Goal: Transaction & Acquisition: Purchase product/service

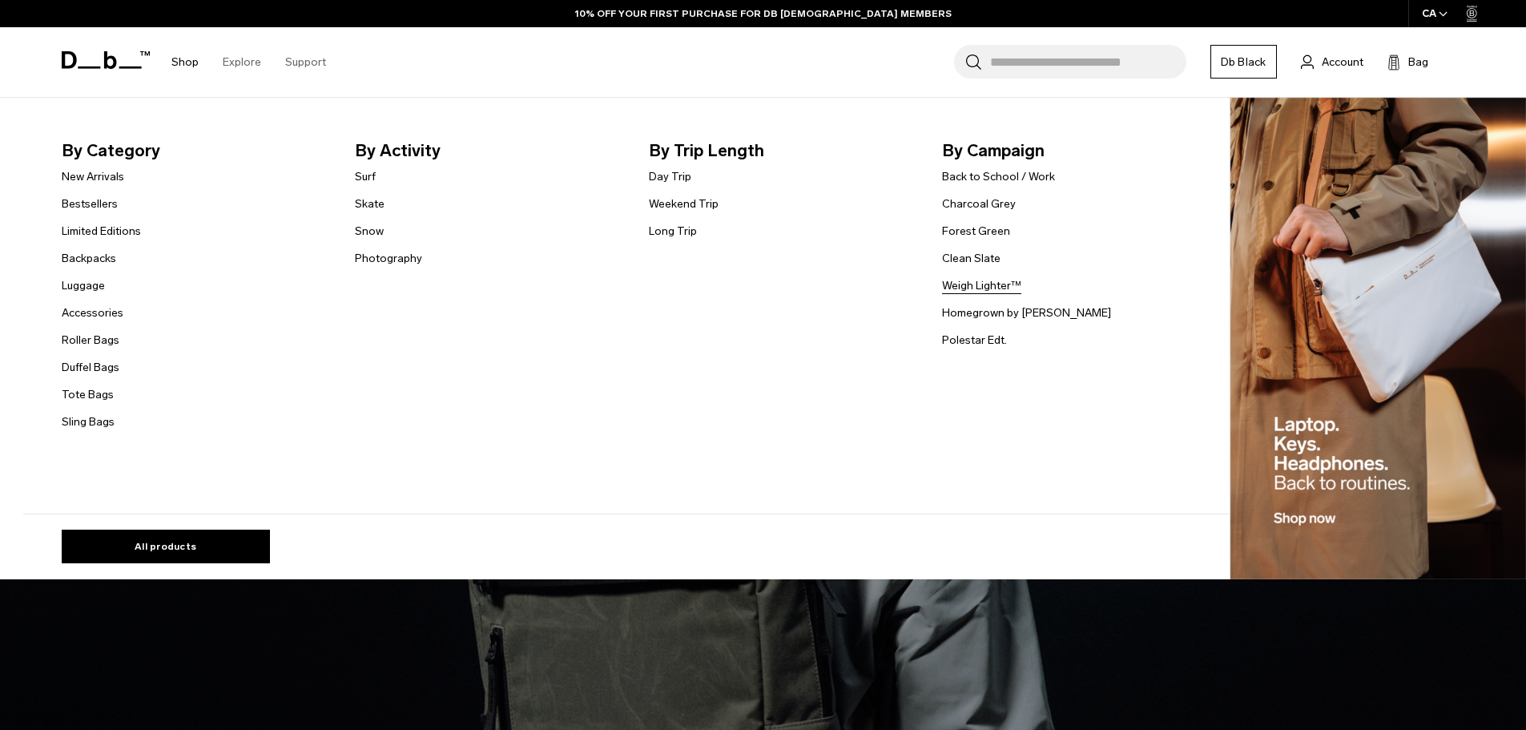
click at [981, 285] on link "Weigh Lighter™" at bounding box center [981, 285] width 79 height 17
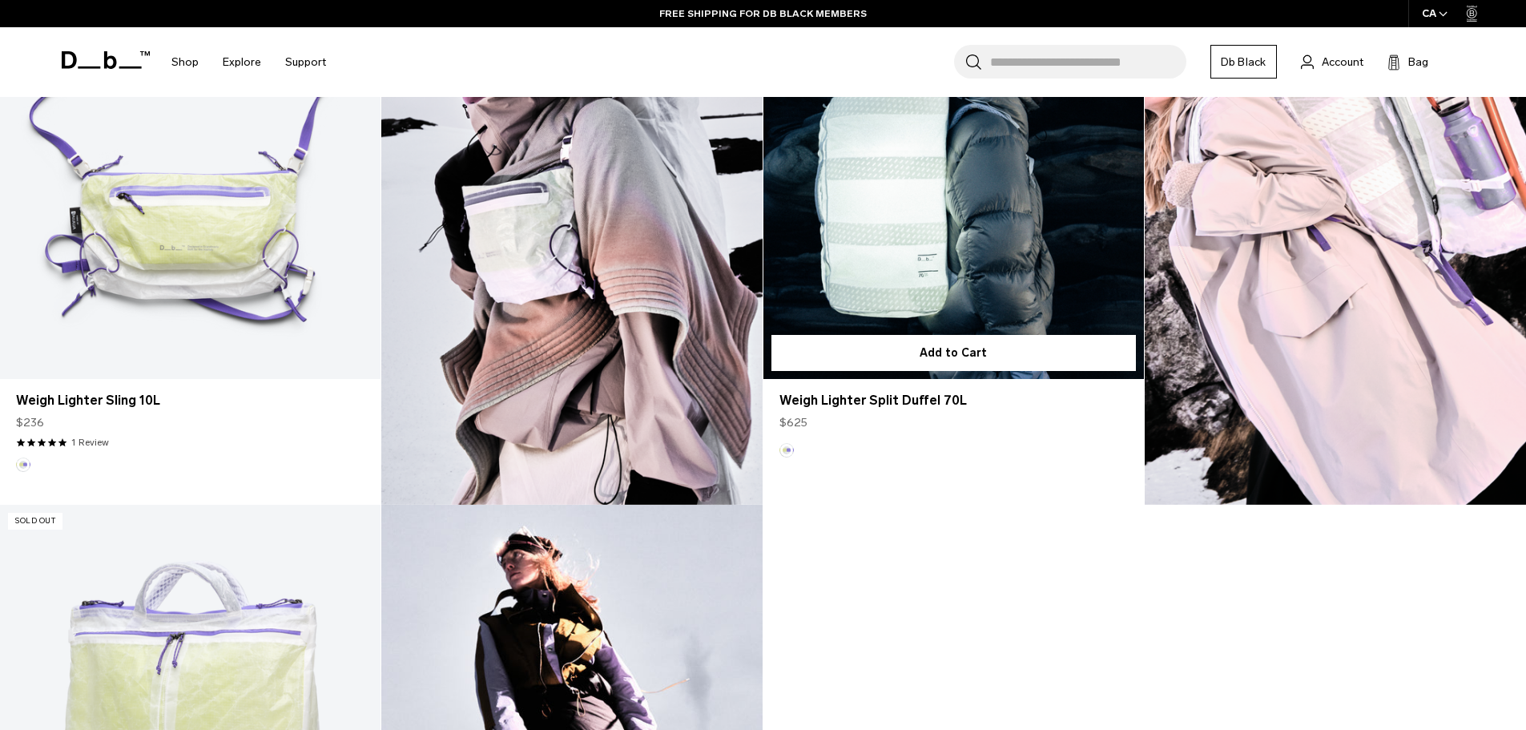
scroll to position [1282, 0]
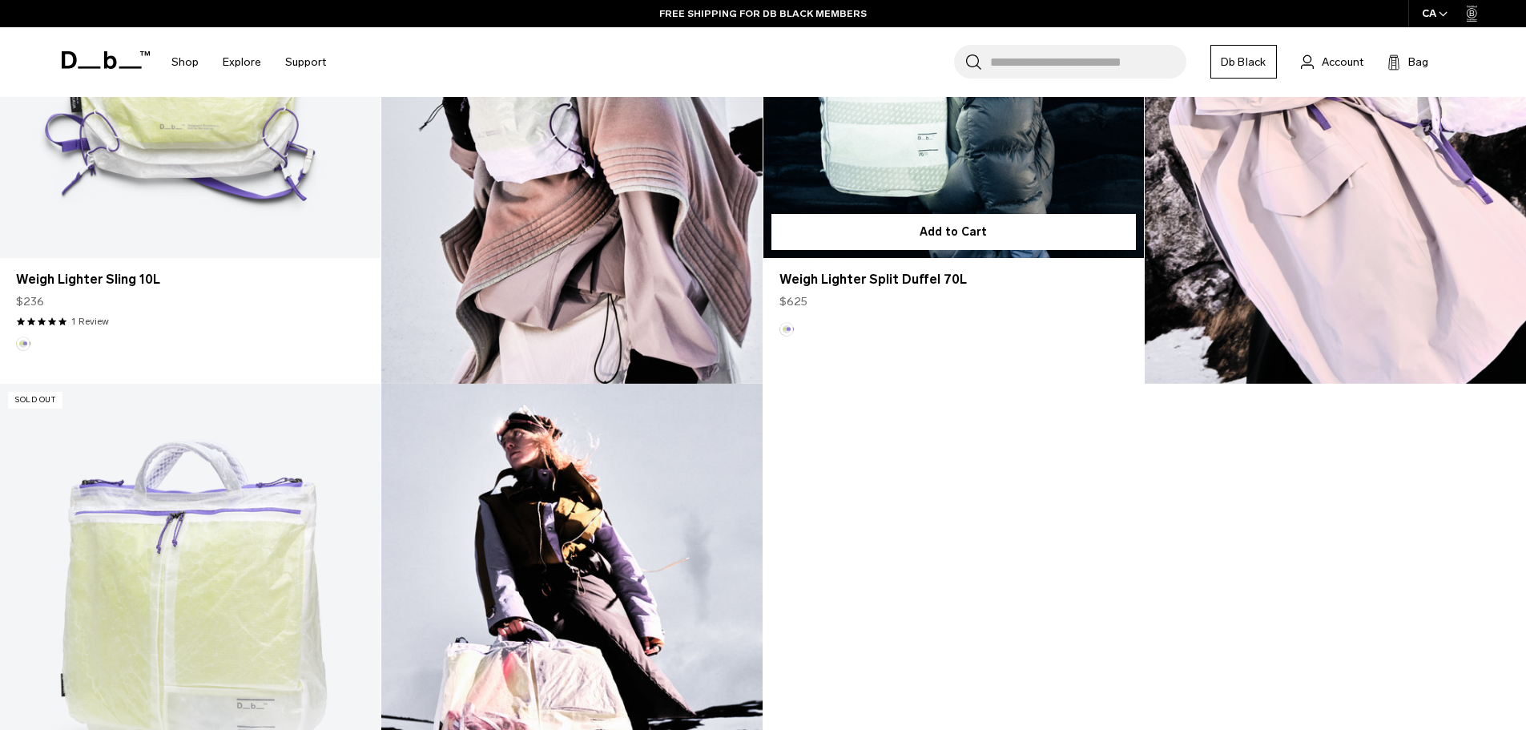
click at [896, 149] on link "Weigh Lighter Split Duffel 70L" at bounding box center [953, 46] width 381 height 423
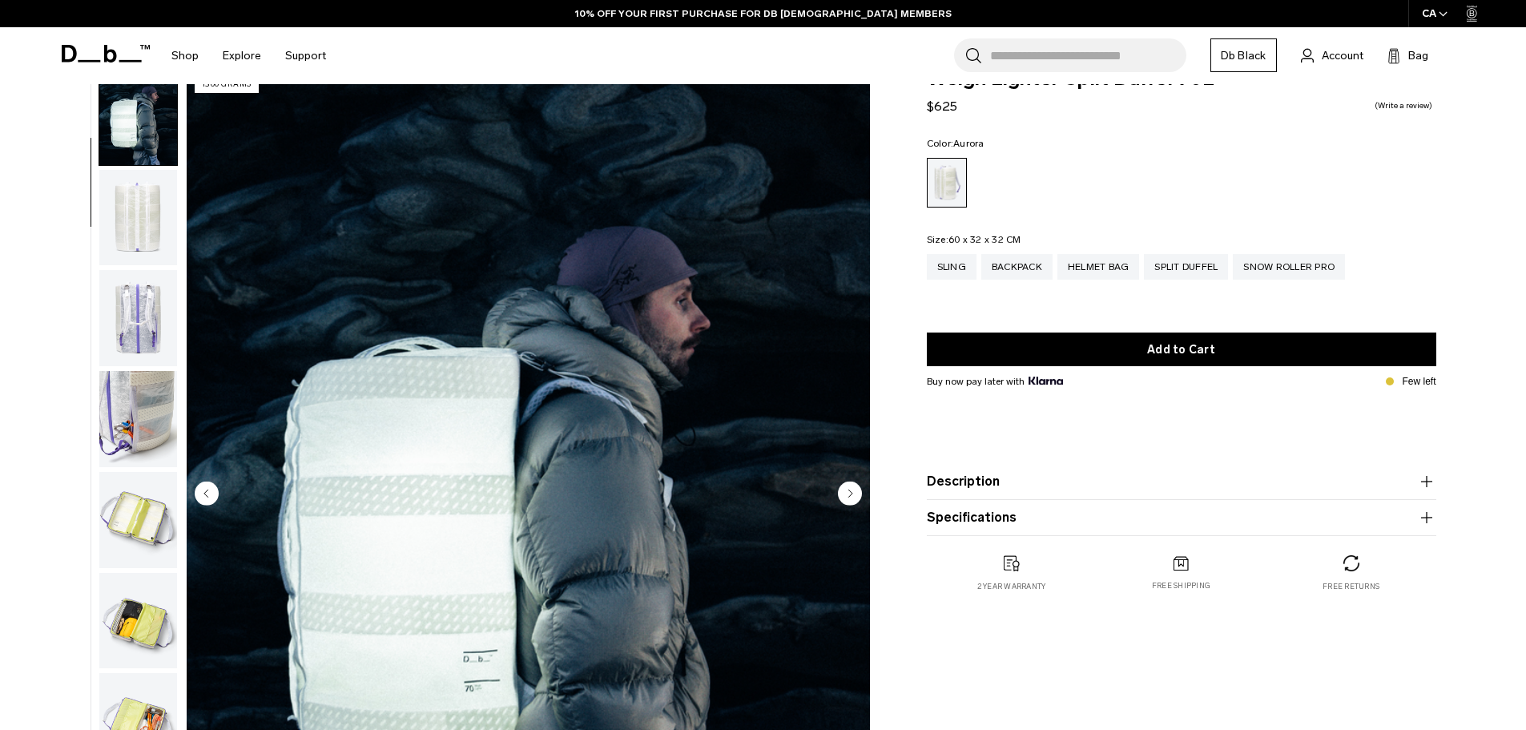
scroll to position [80, 0]
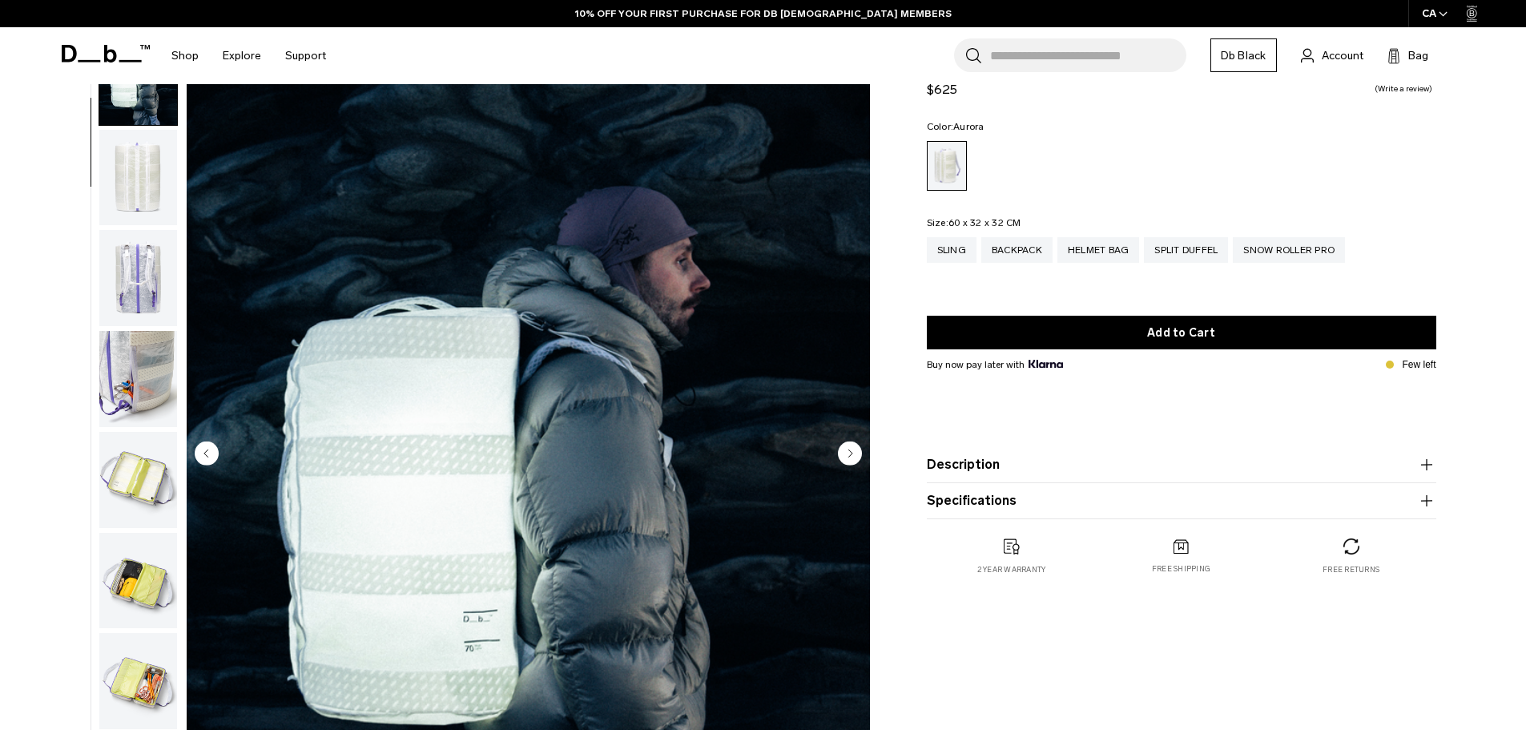
click at [854, 453] on circle "Next slide" at bounding box center [850, 453] width 24 height 24
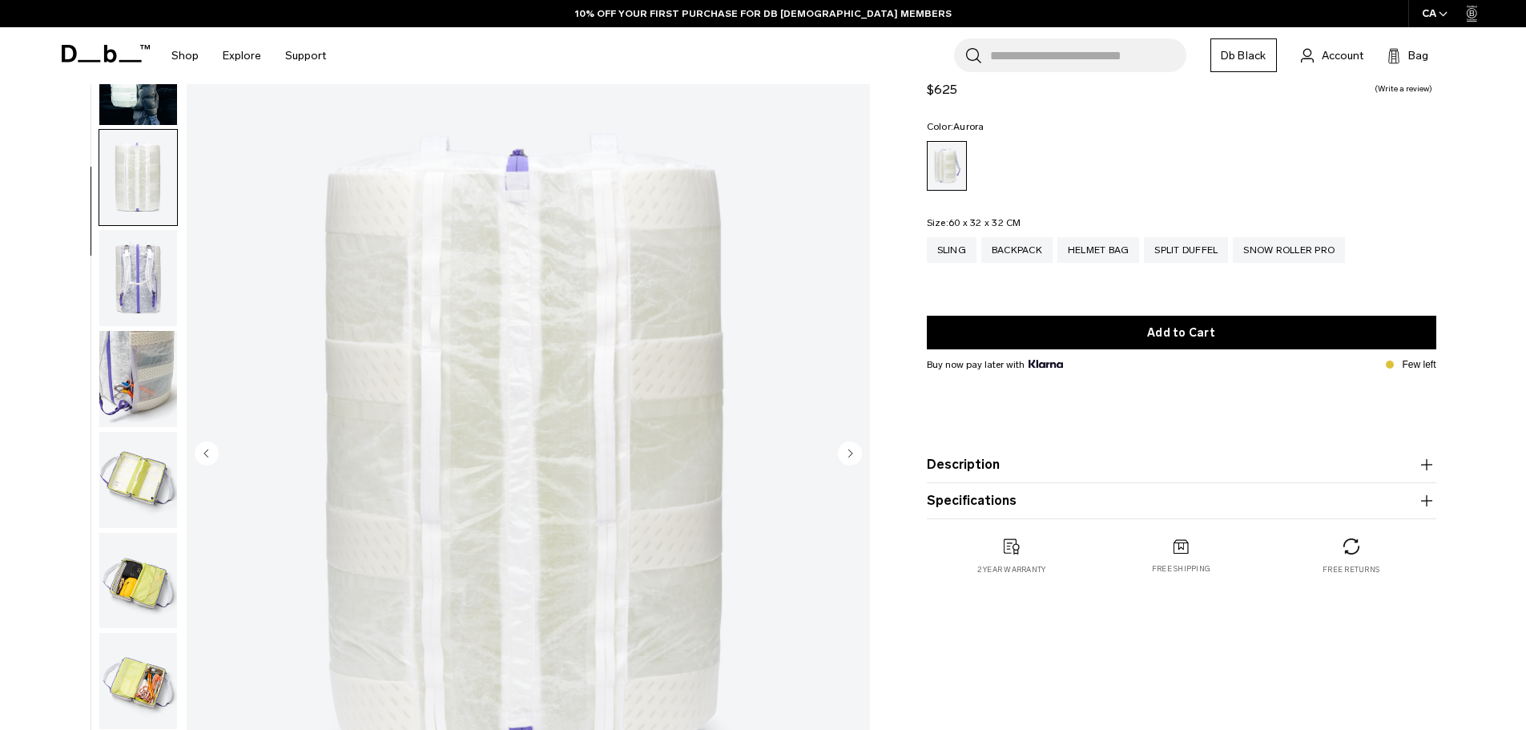
scroll to position [202, 0]
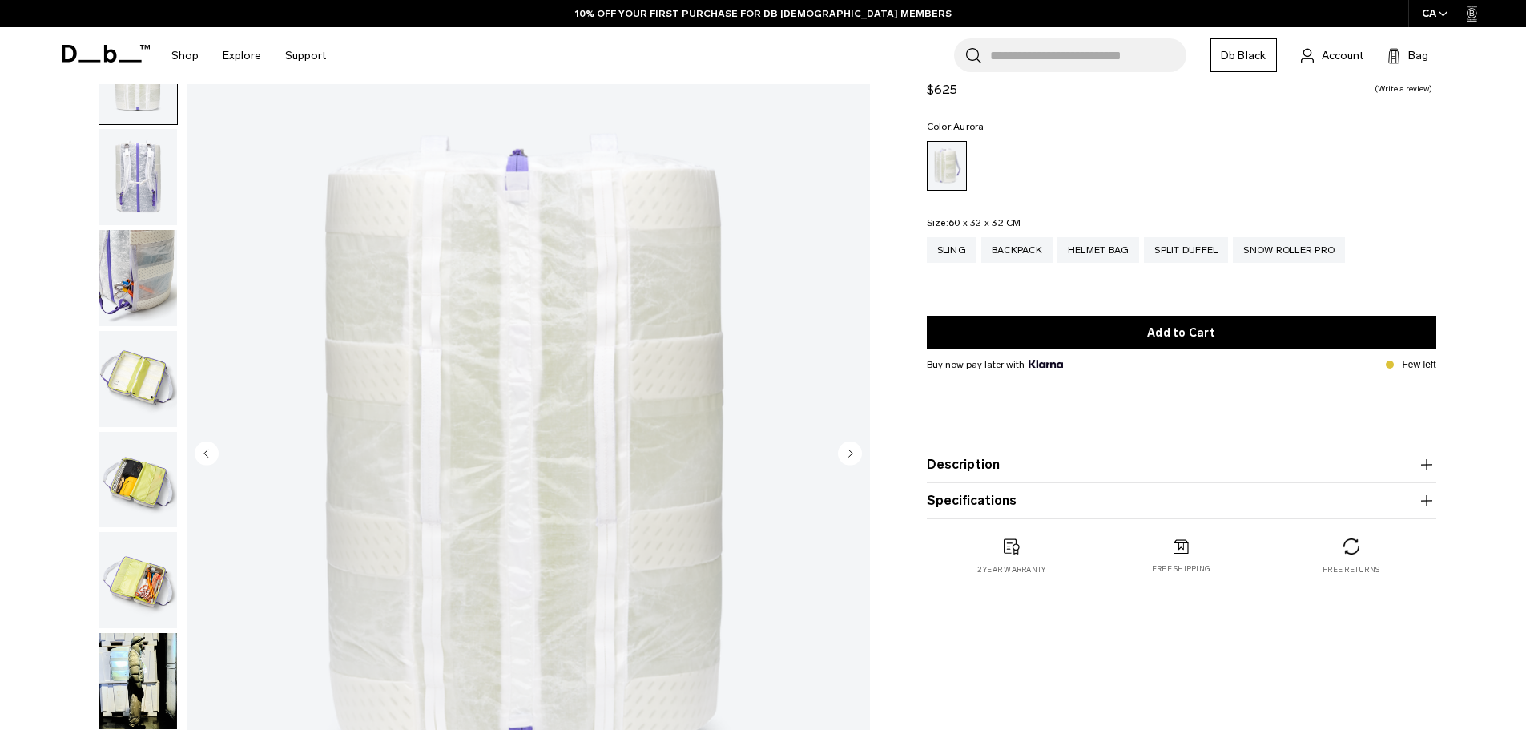
click at [854, 453] on circle "Next slide" at bounding box center [850, 453] width 24 height 24
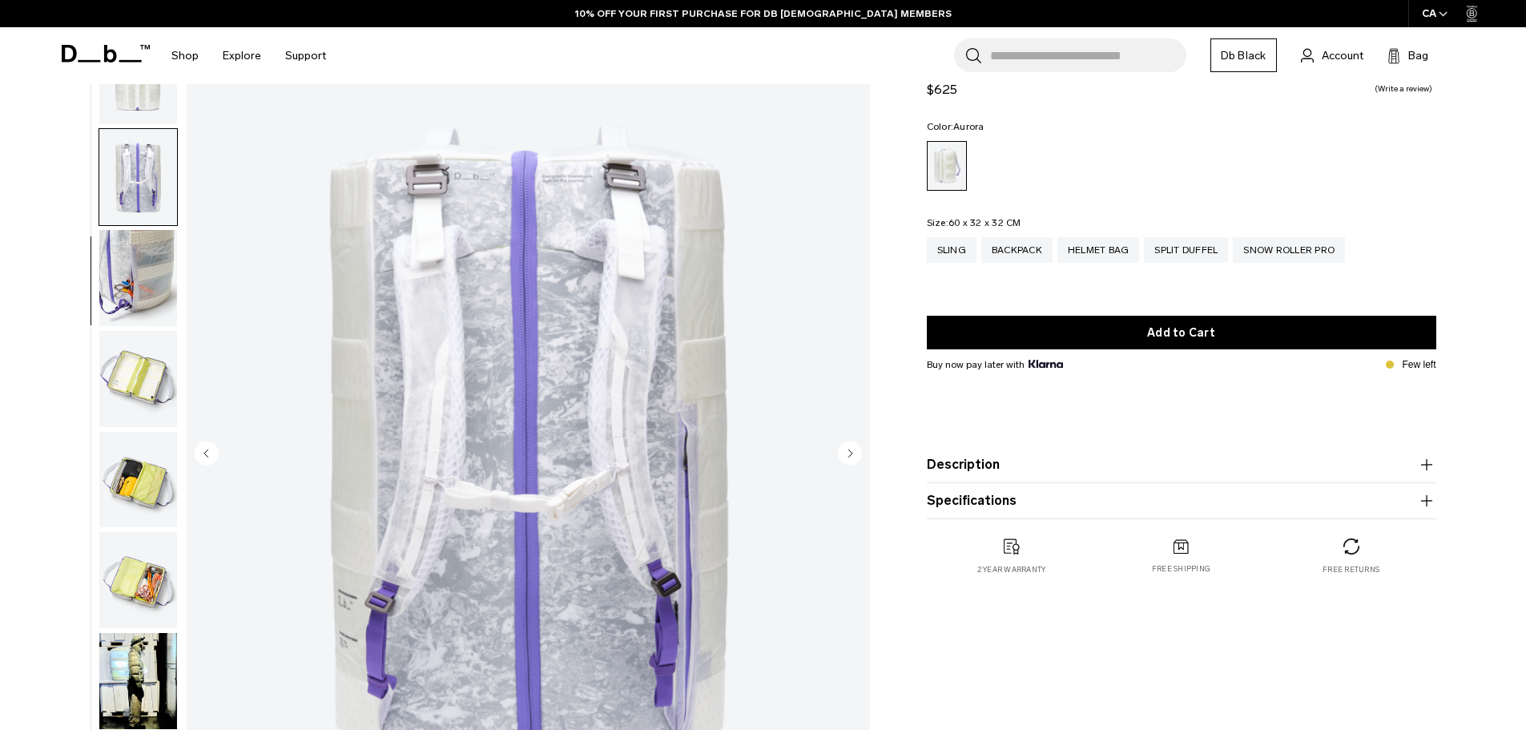
scroll to position [302, 0]
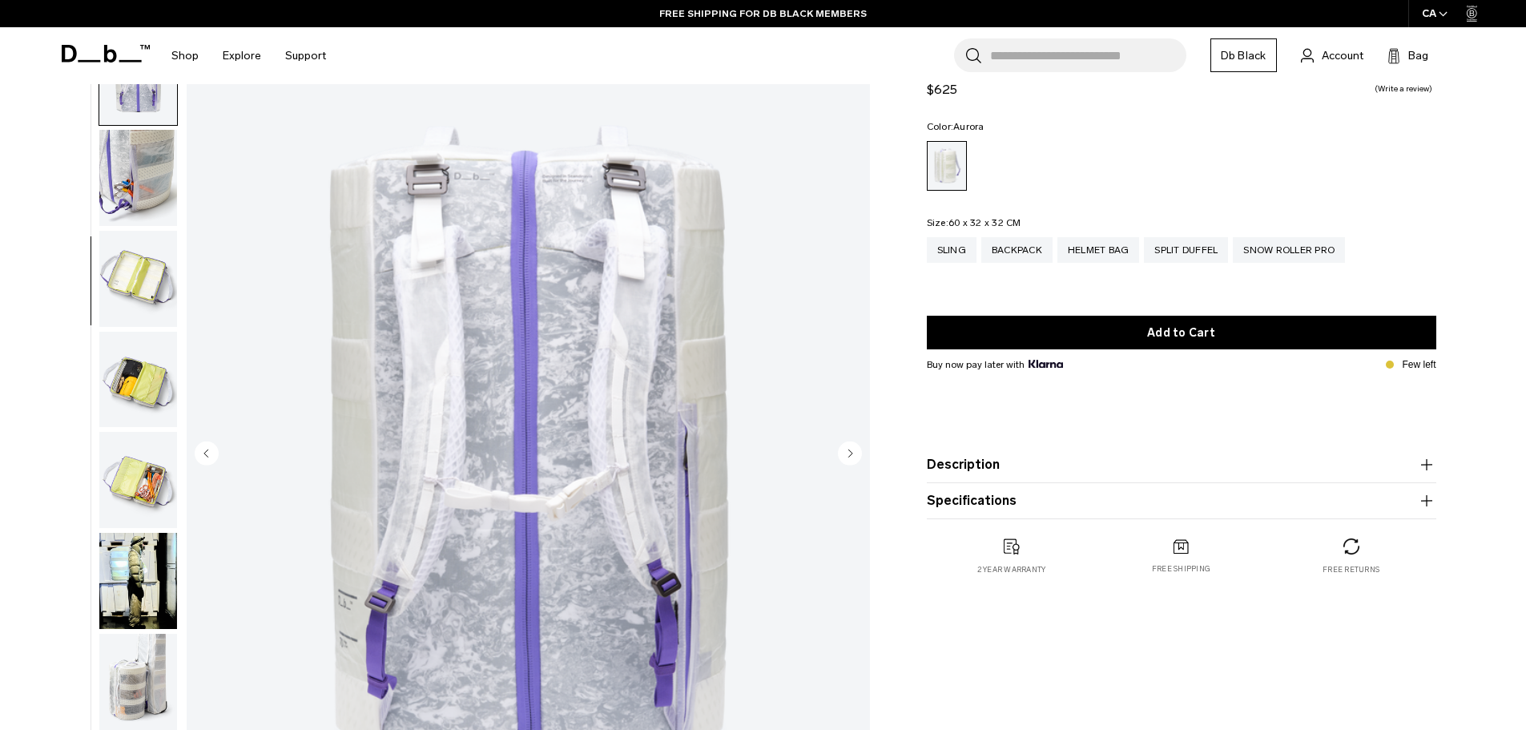
click at [854, 453] on circle "Next slide" at bounding box center [850, 453] width 24 height 24
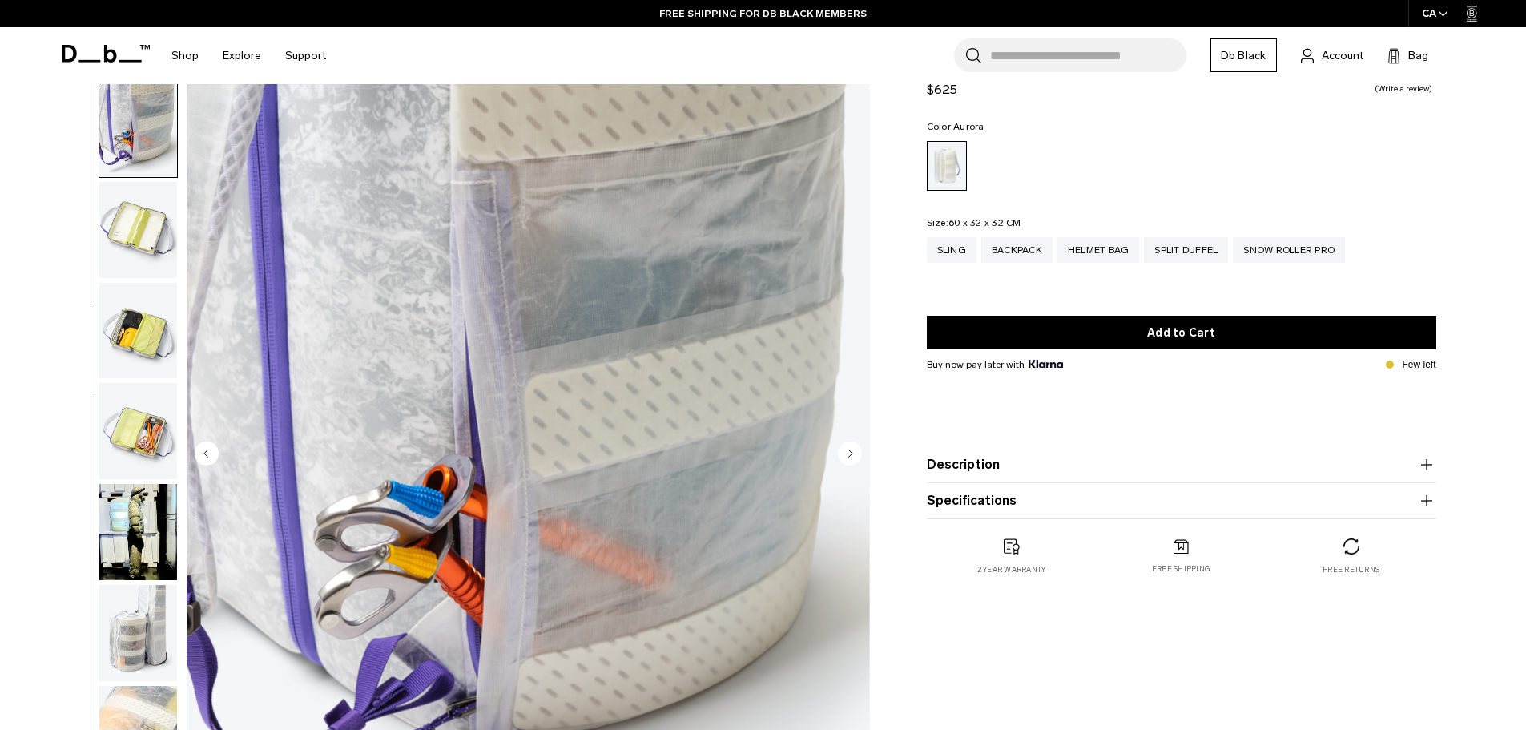
scroll to position [352, 0]
click at [851, 455] on circle "Next slide" at bounding box center [850, 453] width 24 height 24
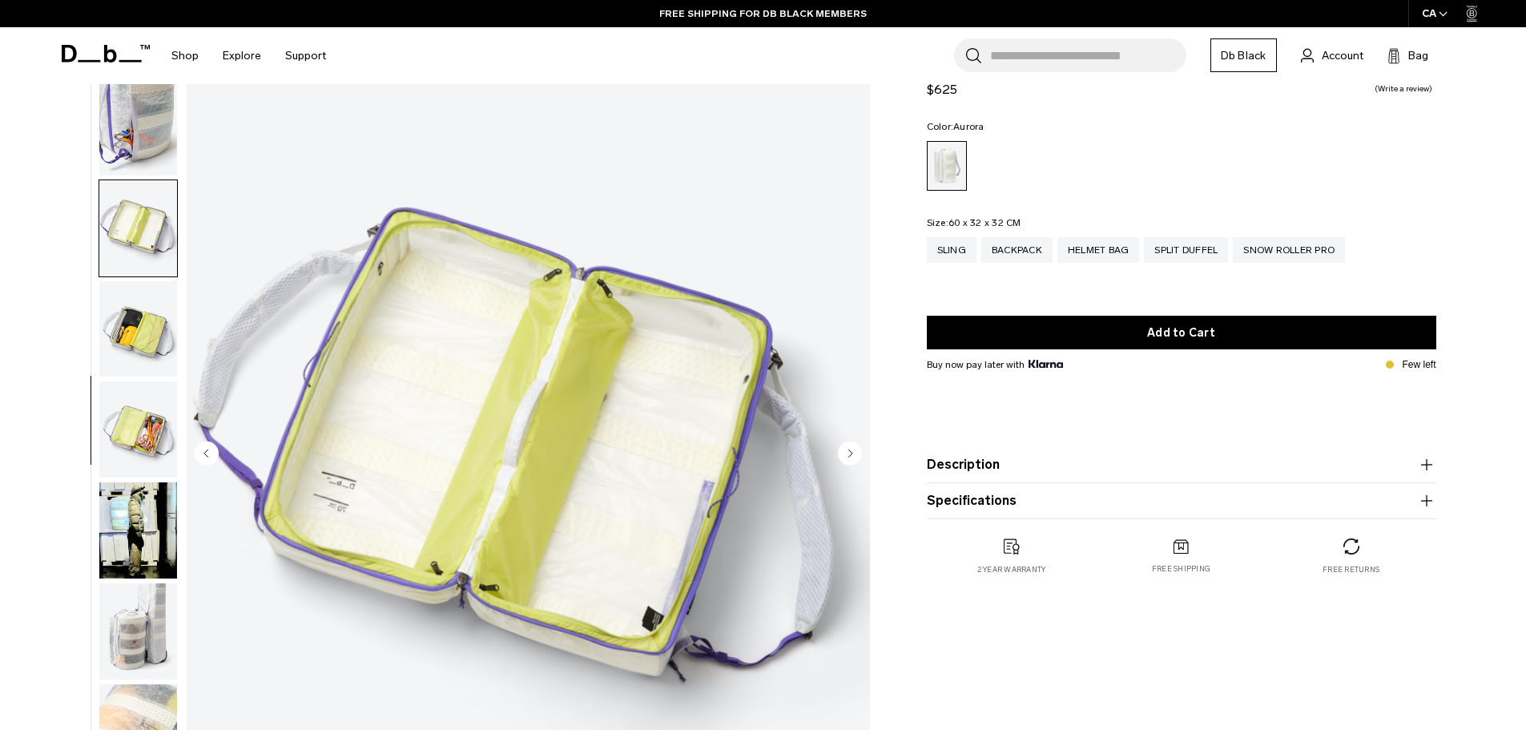
click at [851, 455] on circle "Next slide" at bounding box center [850, 453] width 24 height 24
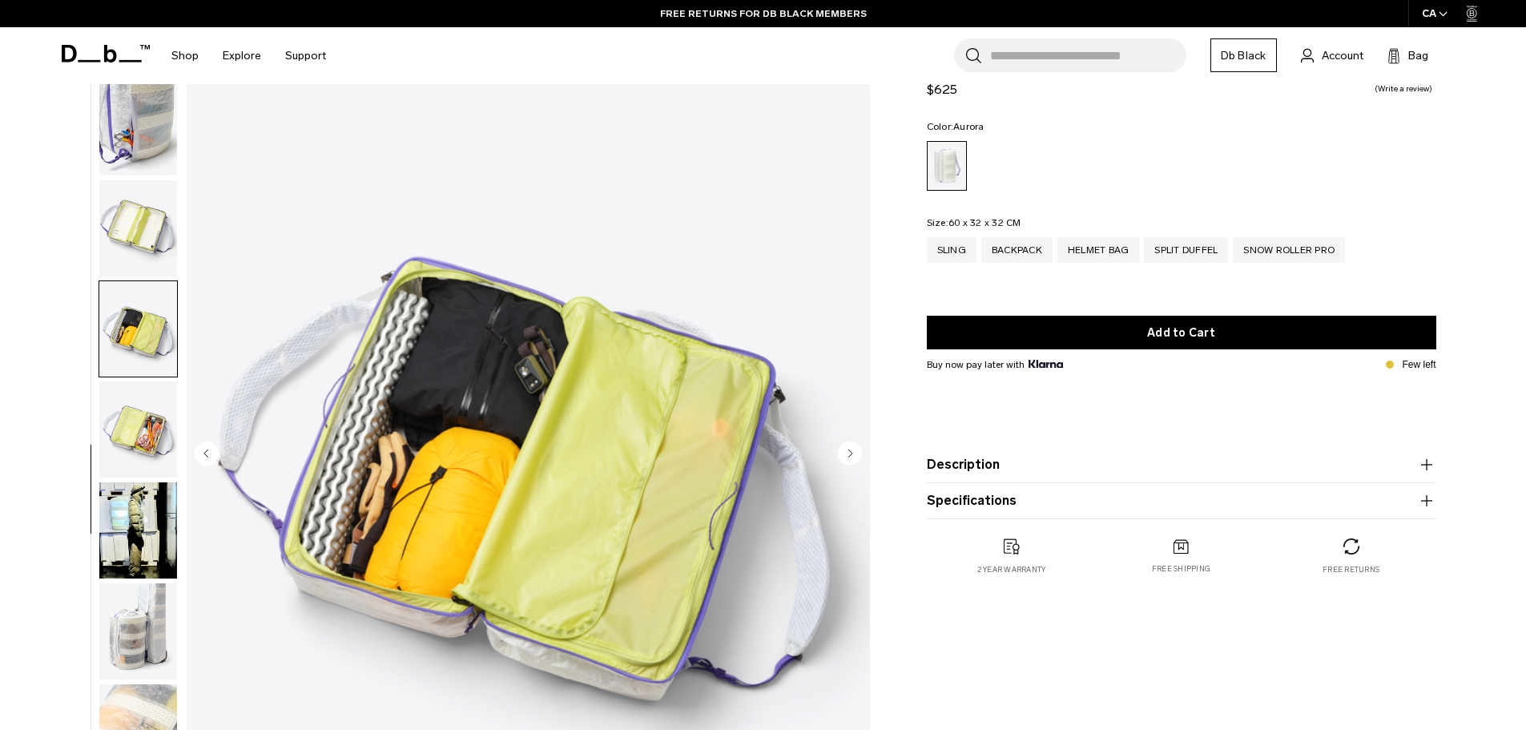
click at [851, 455] on circle "Next slide" at bounding box center [850, 453] width 24 height 24
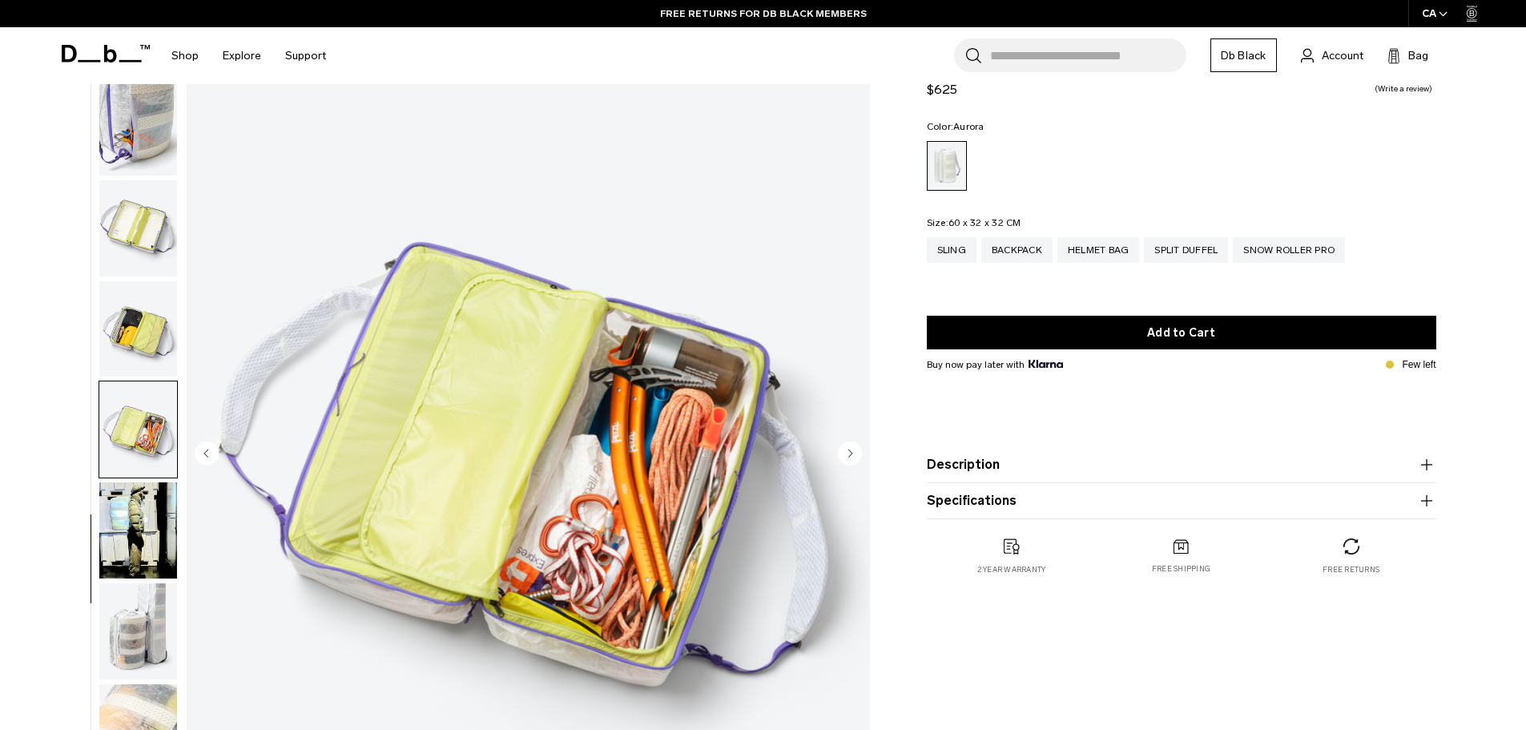
click at [851, 455] on circle "Next slide" at bounding box center [850, 453] width 24 height 24
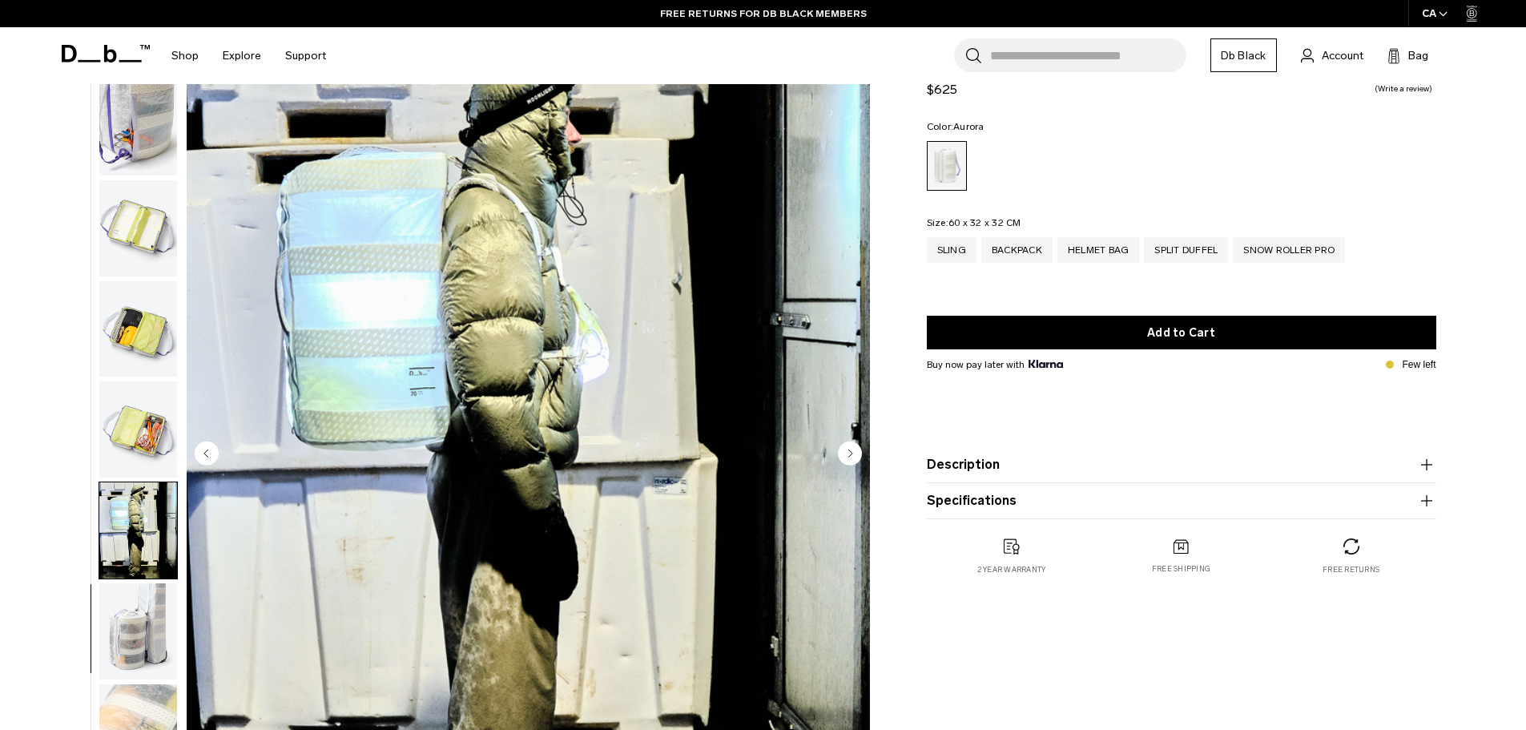
click at [851, 454] on icon "Next slide" at bounding box center [850, 452] width 4 height 7
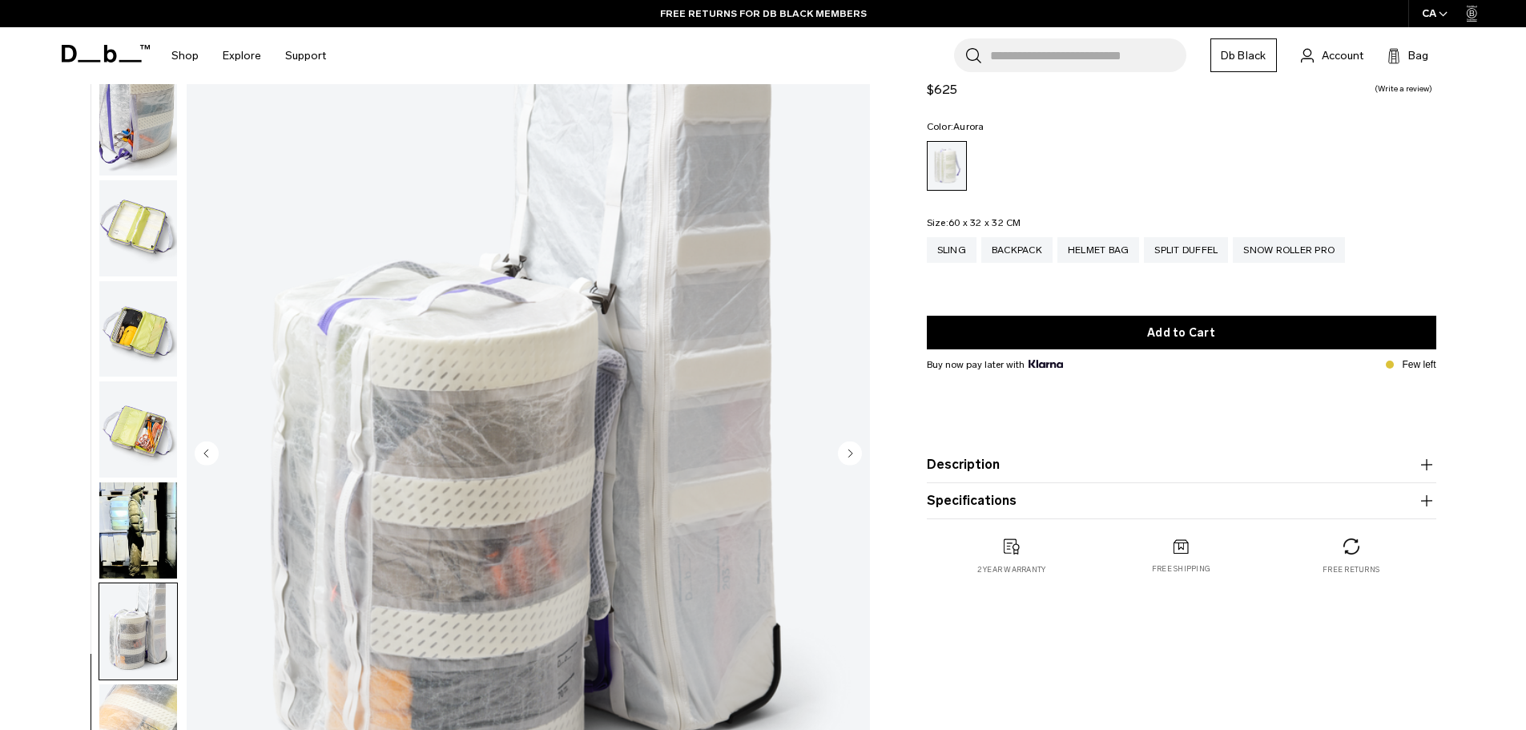
click at [850, 454] on icon "Next slide" at bounding box center [850, 452] width 4 height 7
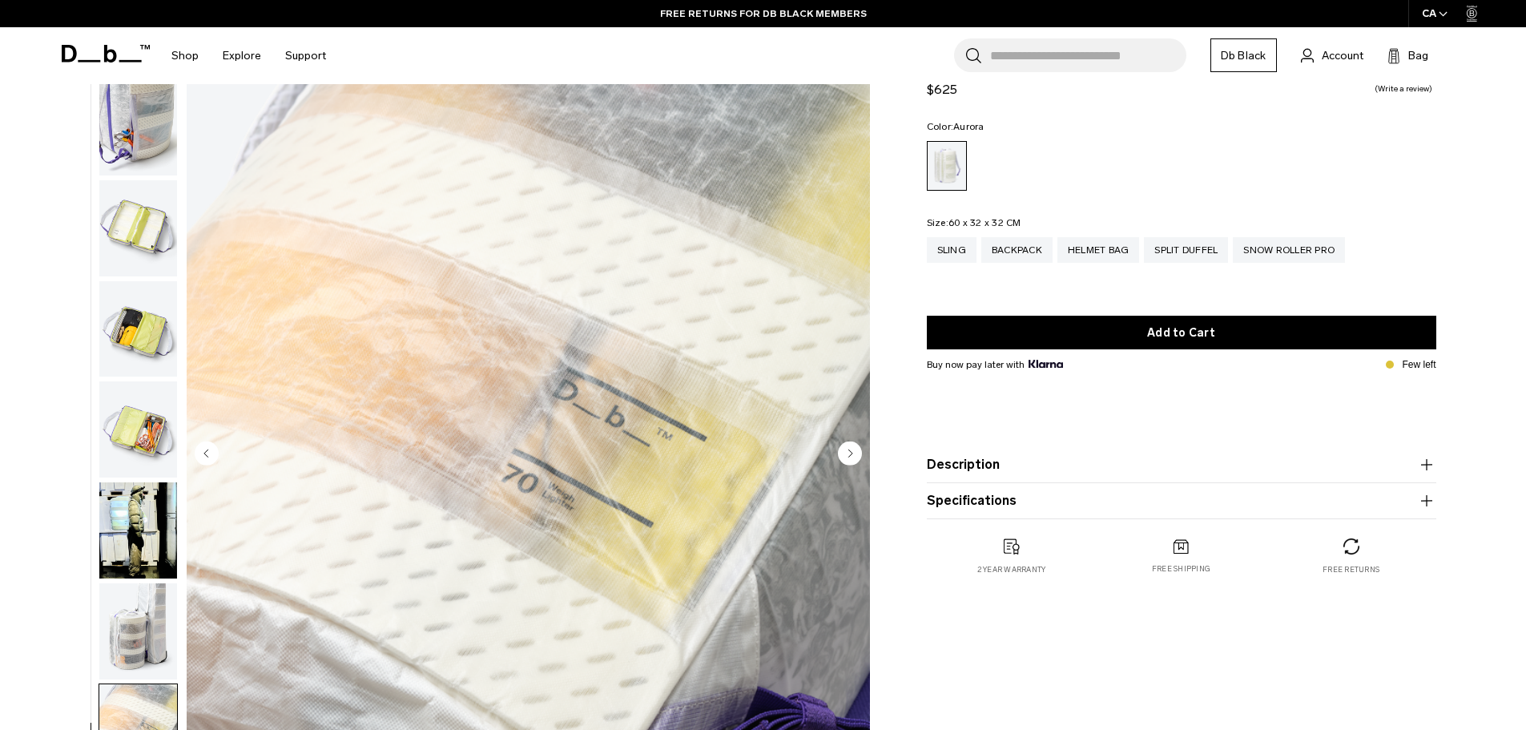
click at [850, 454] on icon "Next slide" at bounding box center [850, 452] width 4 height 7
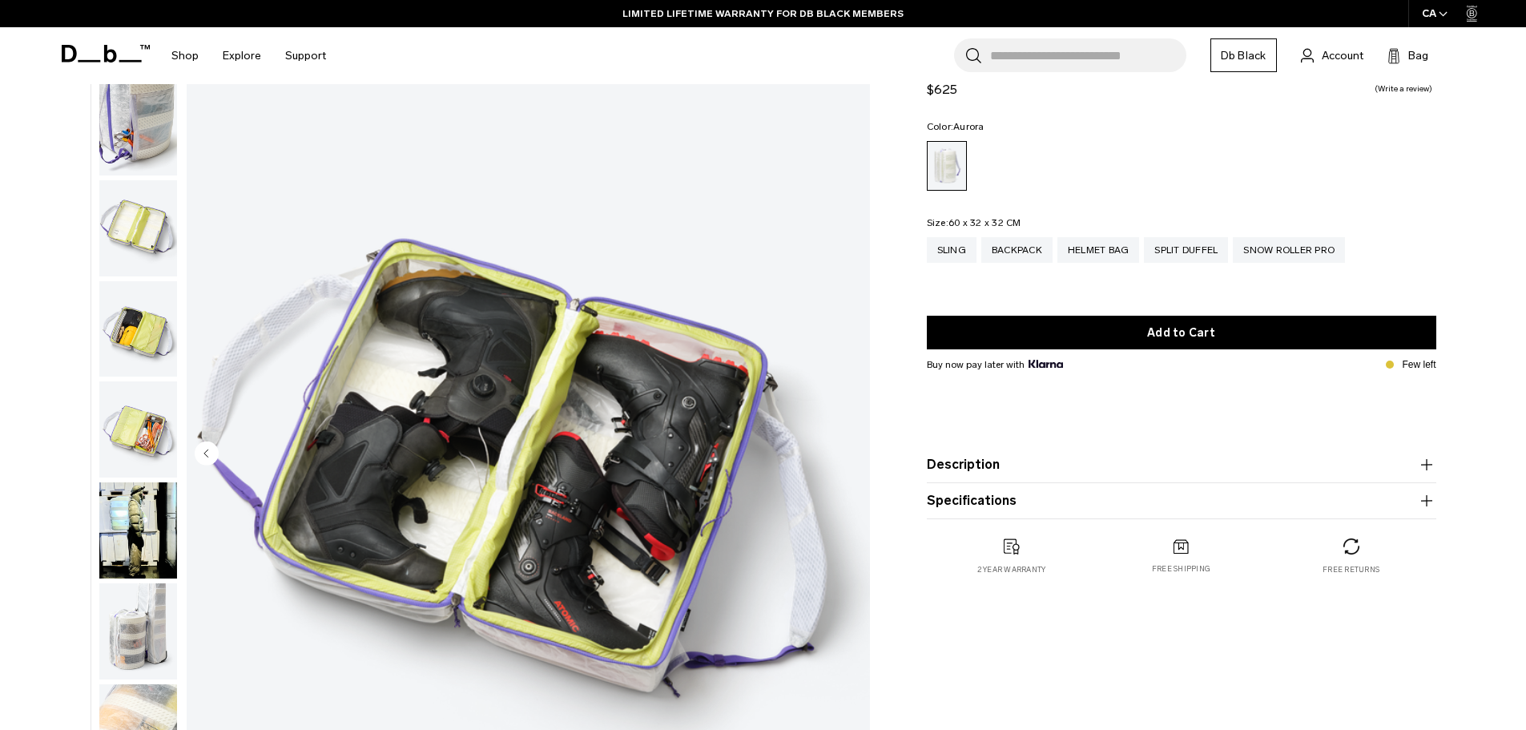
click at [850, 454] on img "12 / 12" at bounding box center [528, 454] width 683 height 853
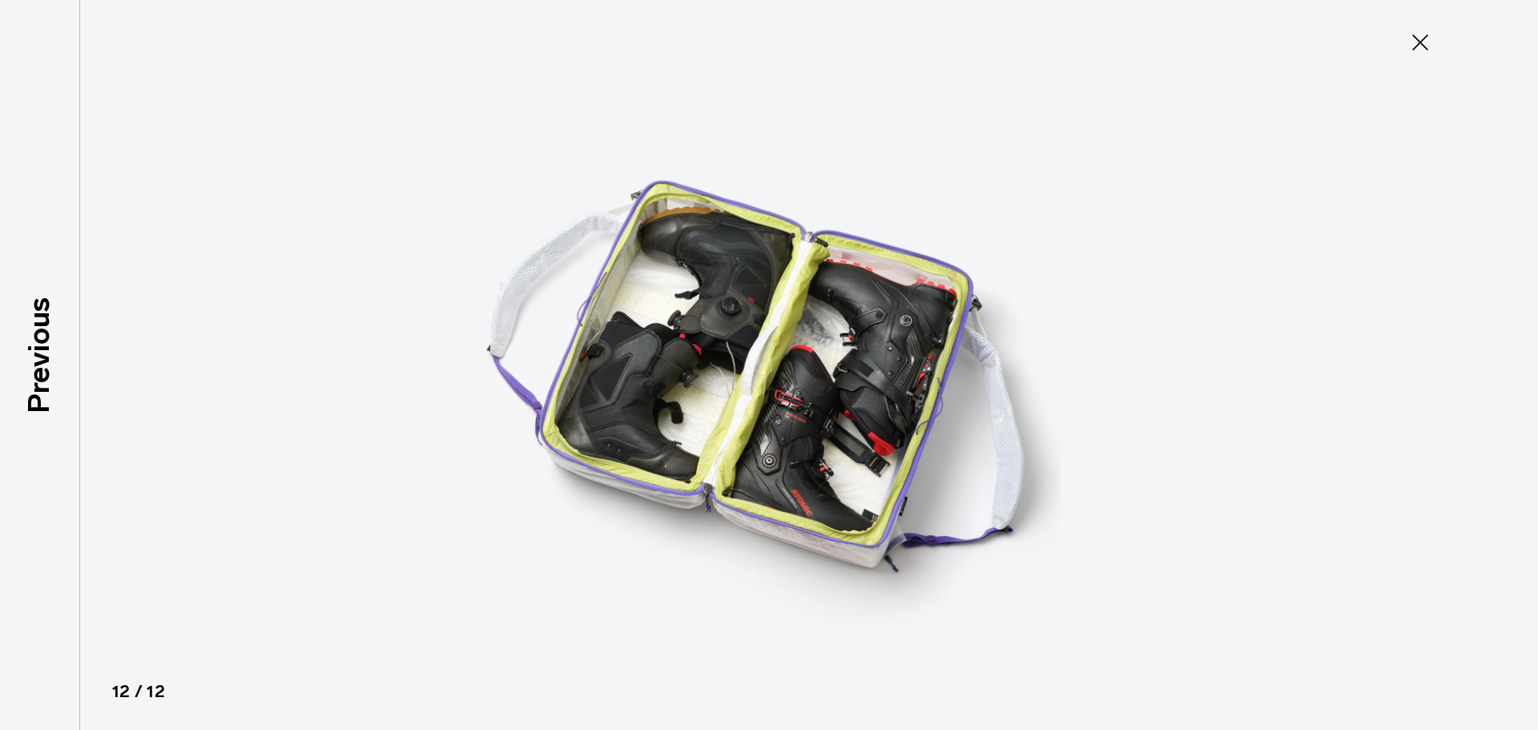
click at [1418, 42] on icon at bounding box center [1421, 43] width 26 height 26
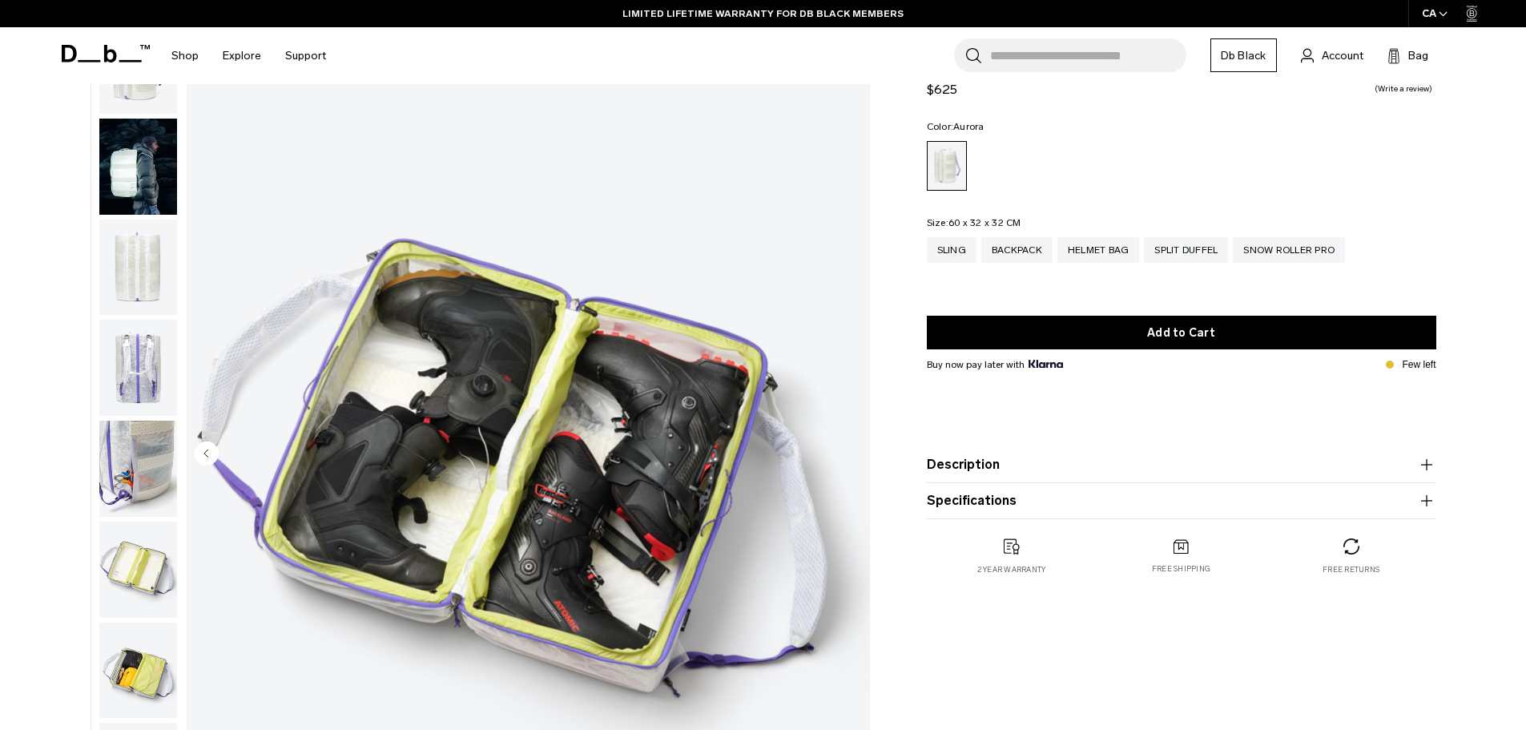
scroll to position [0, 0]
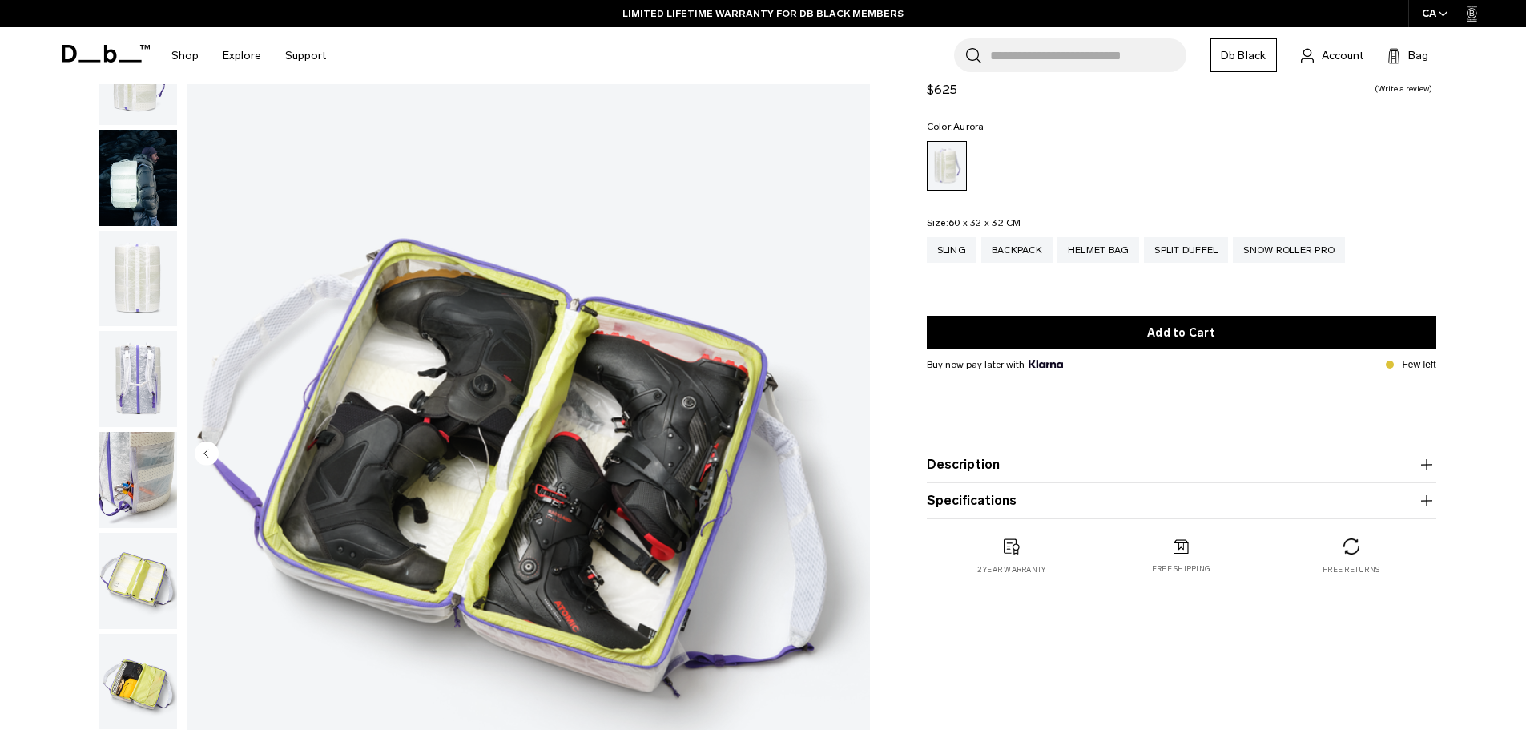
click at [127, 191] on img "button" at bounding box center [138, 178] width 78 height 96
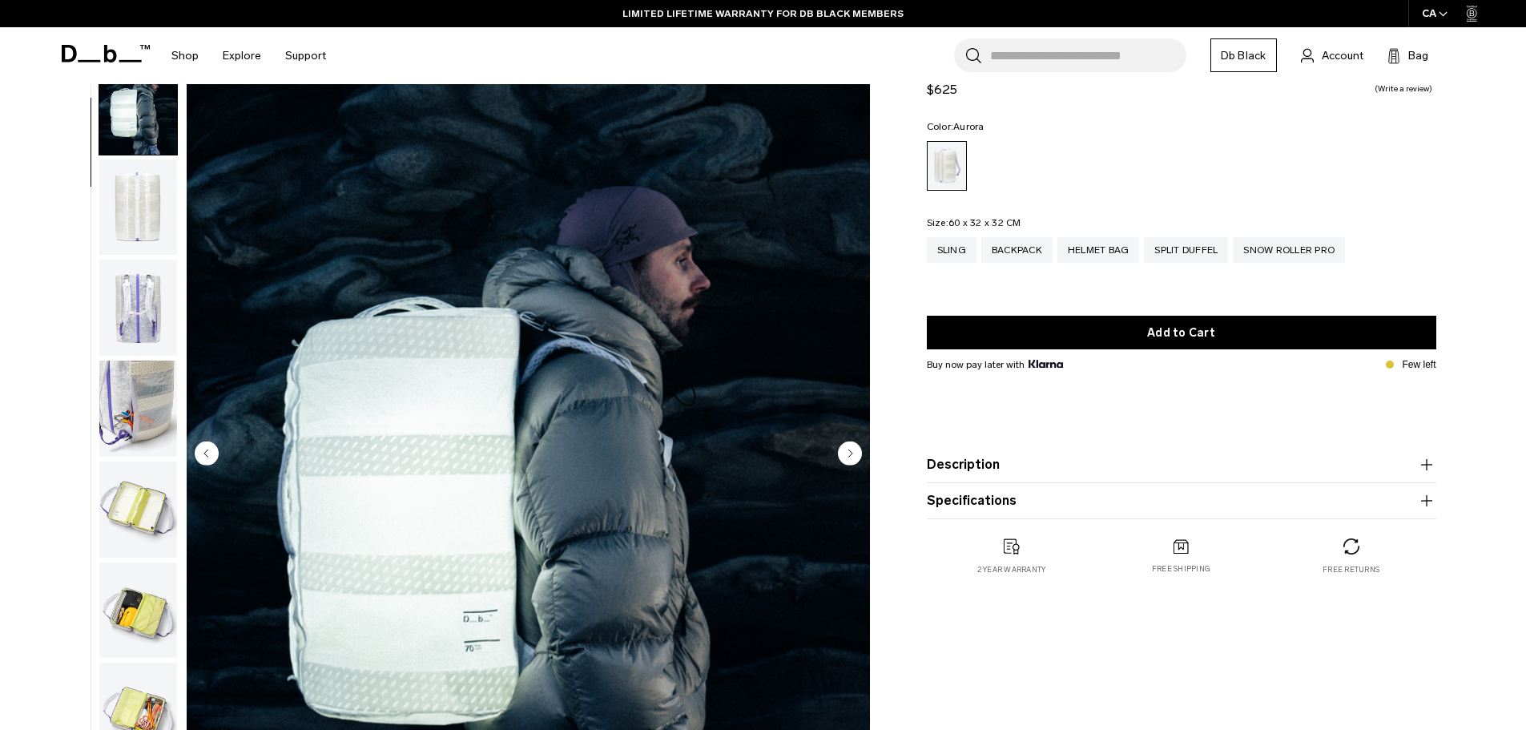
scroll to position [101, 0]
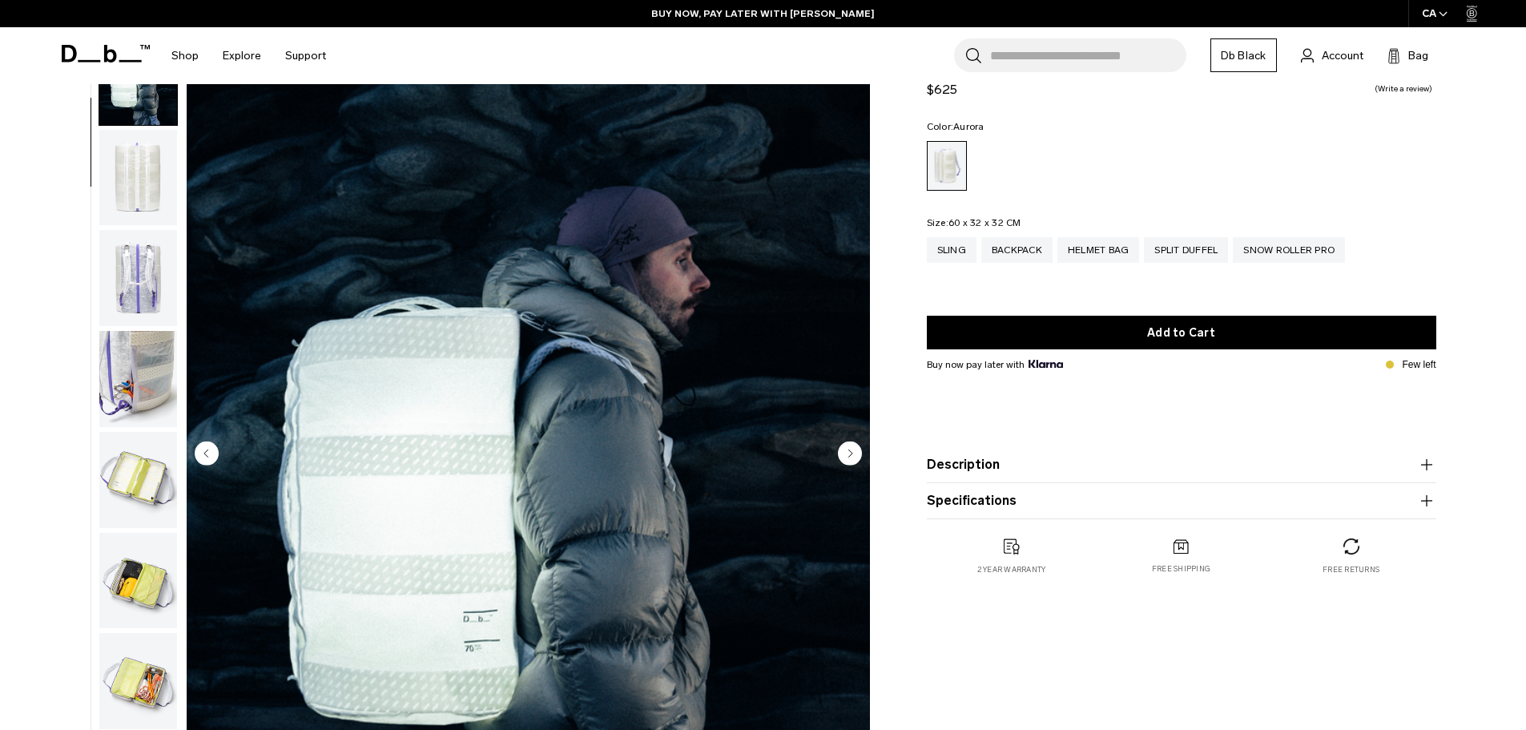
click at [851, 450] on circle "Next slide" at bounding box center [850, 453] width 24 height 24
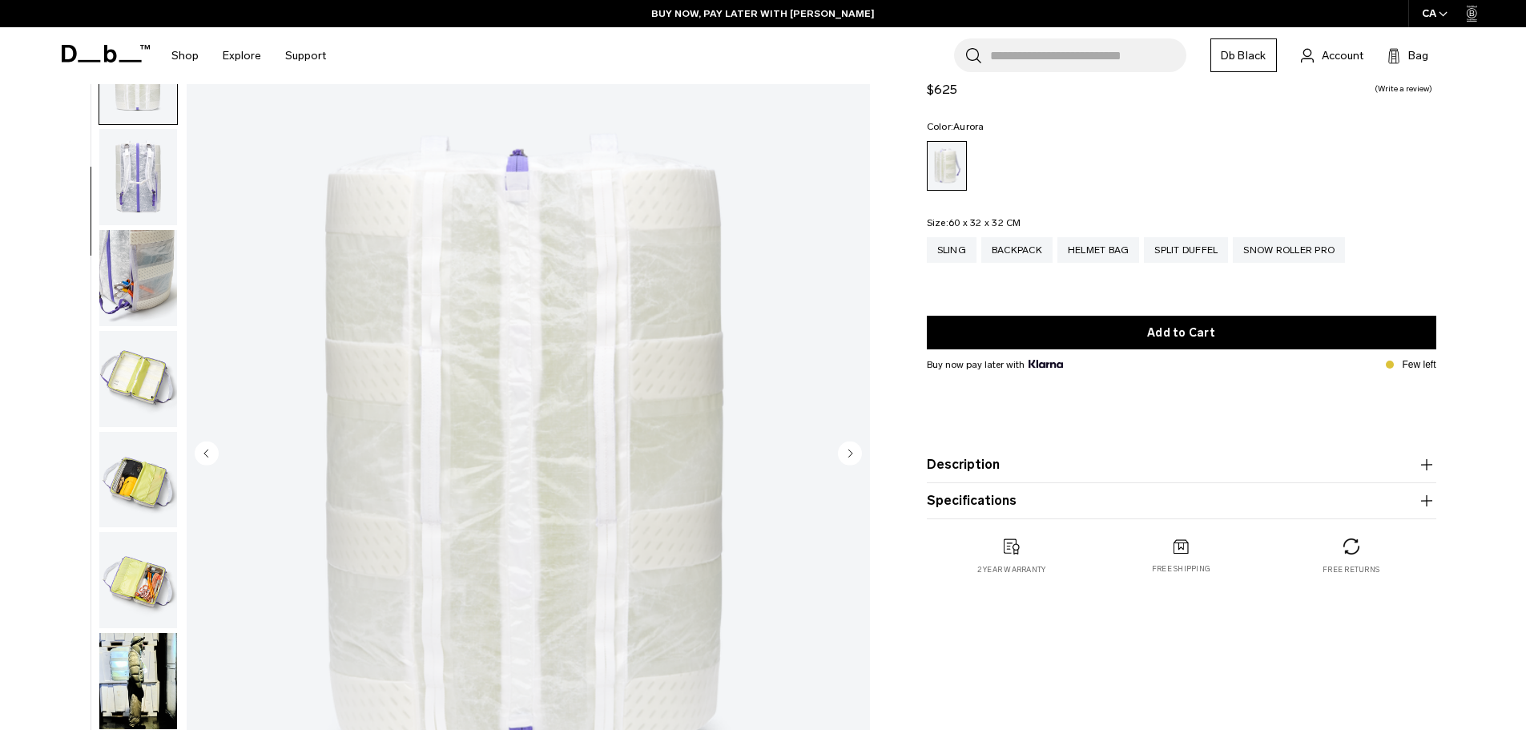
click at [851, 450] on circle "Next slide" at bounding box center [850, 453] width 24 height 24
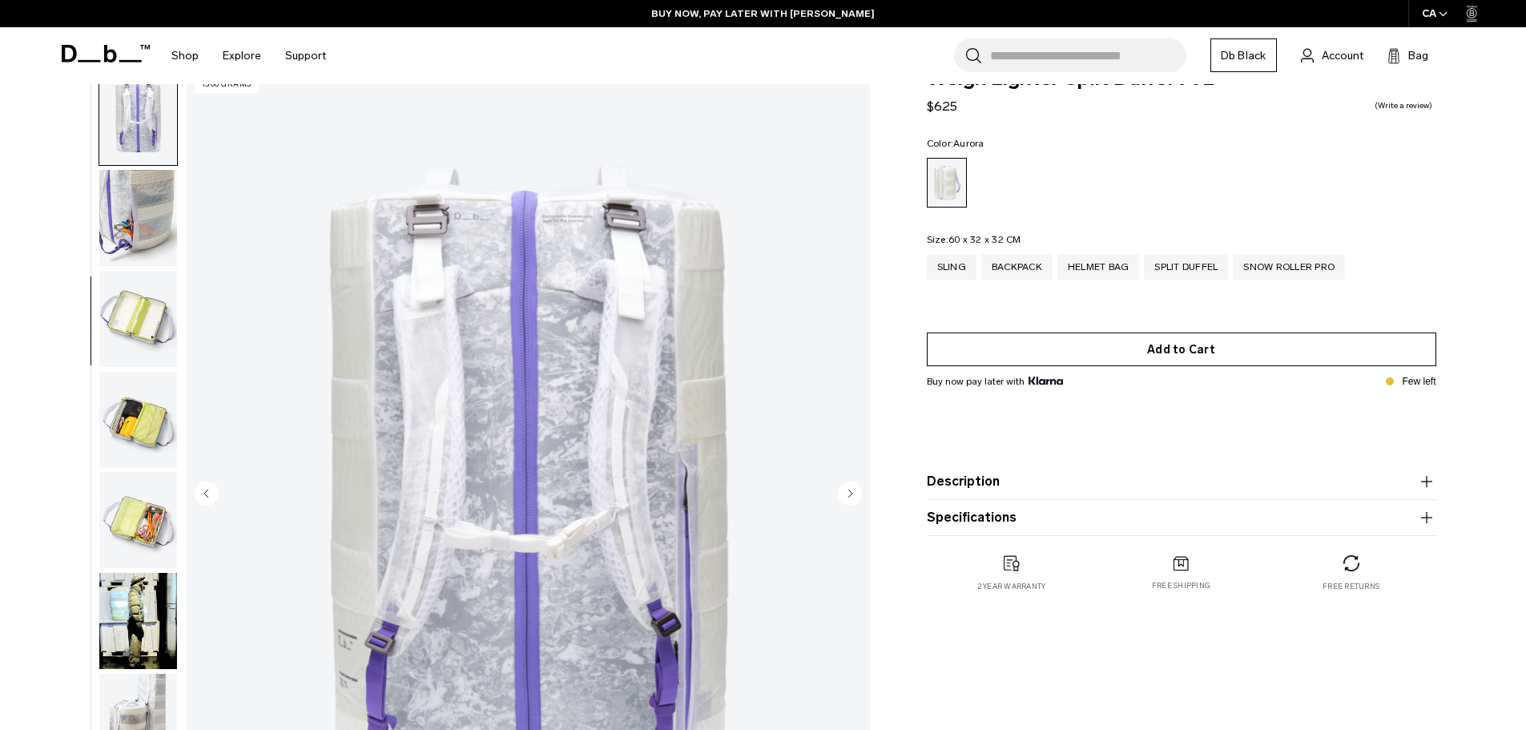
scroll to position [0, 0]
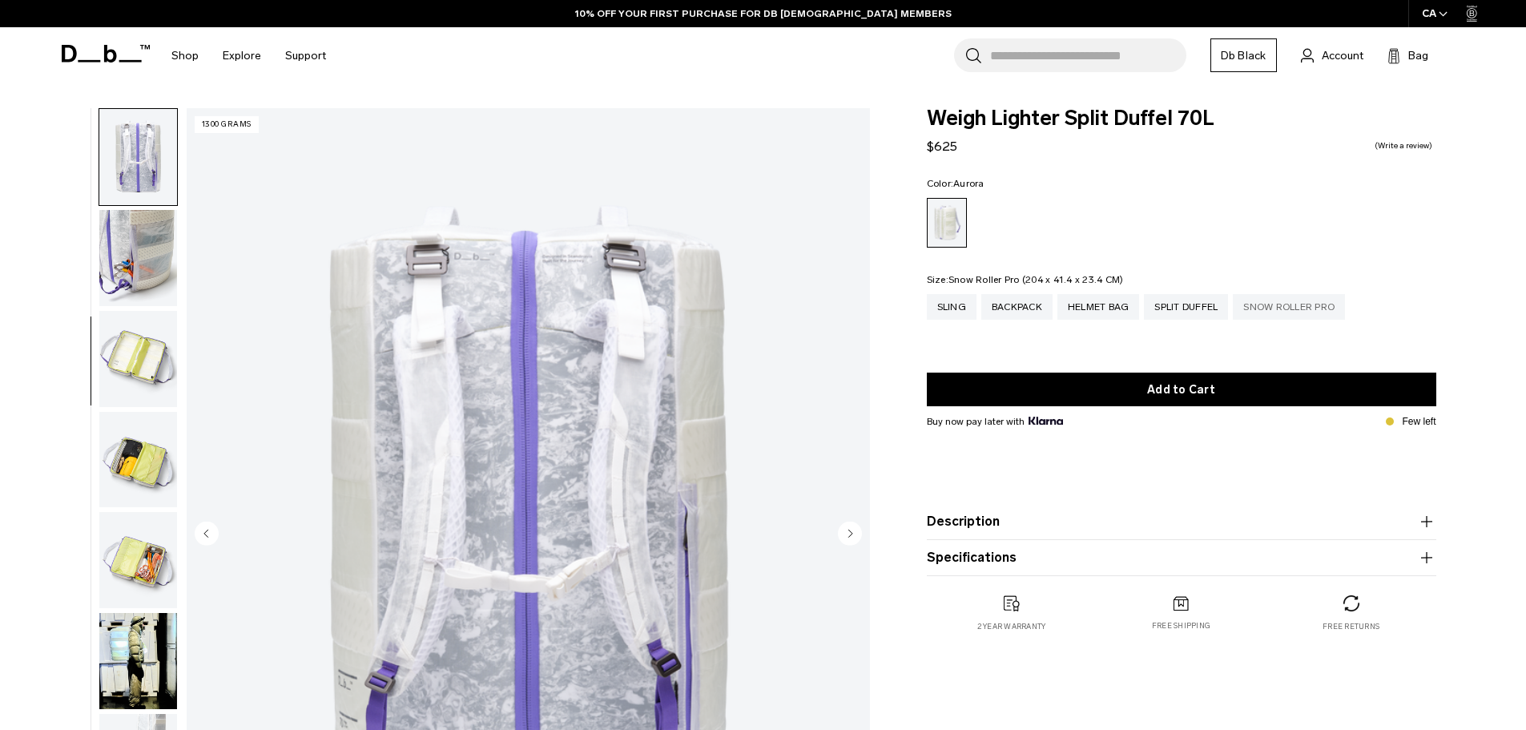
click at [1288, 312] on div "Snow Roller Pro" at bounding box center [1289, 307] width 112 height 26
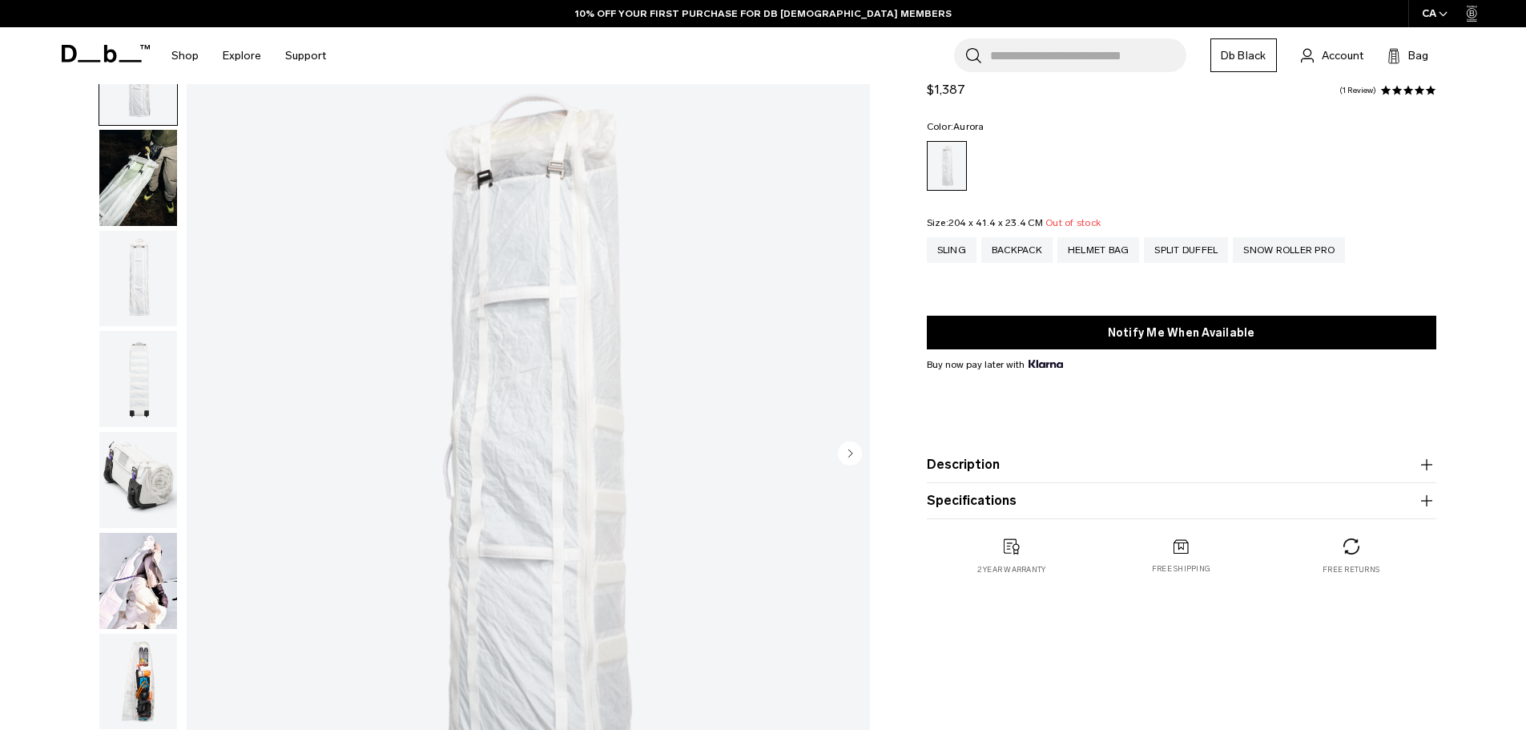
click at [859, 449] on circle "Next slide" at bounding box center [850, 453] width 24 height 24
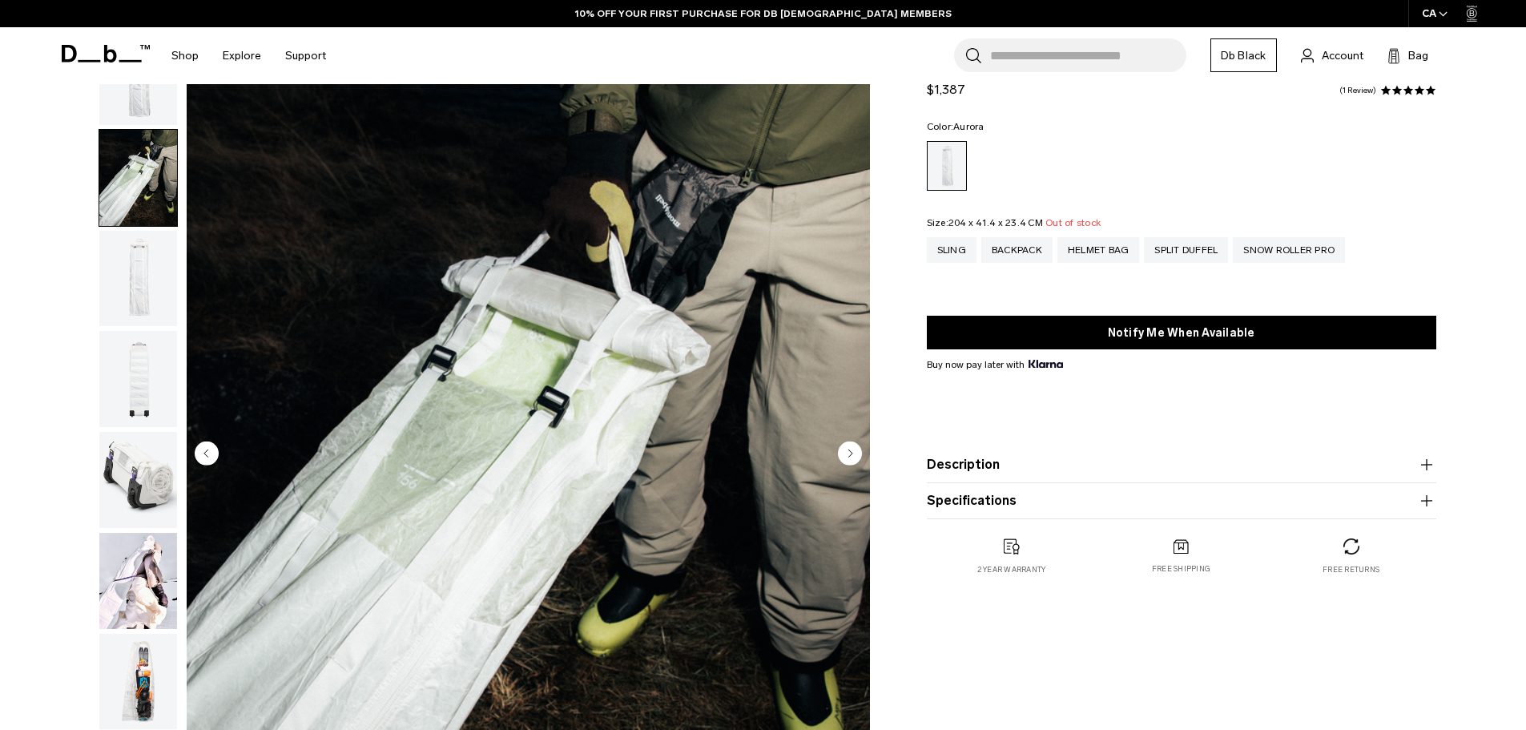
click at [855, 451] on circle "Next slide" at bounding box center [850, 453] width 24 height 24
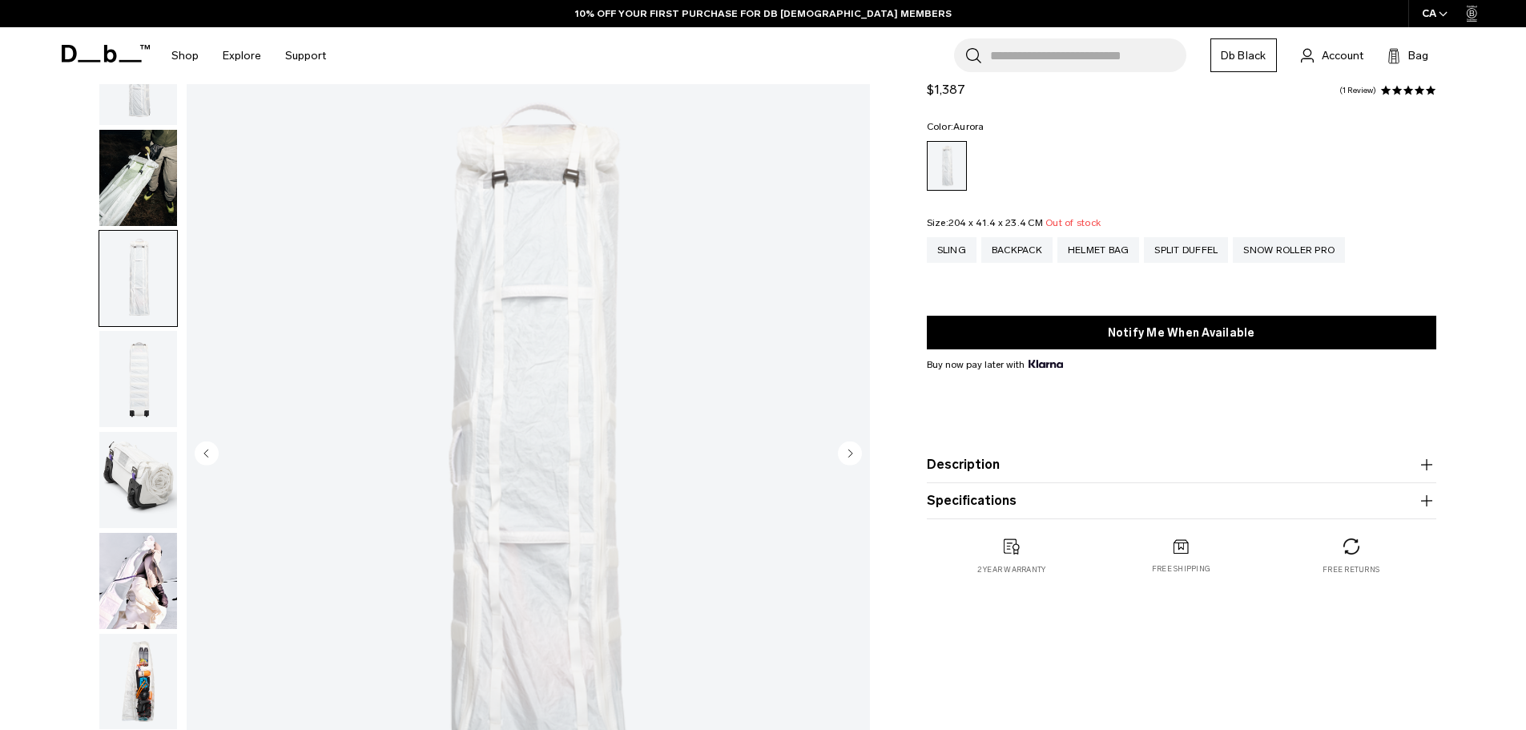
click at [850, 453] on icon "Next slide" at bounding box center [850, 452] width 4 height 7
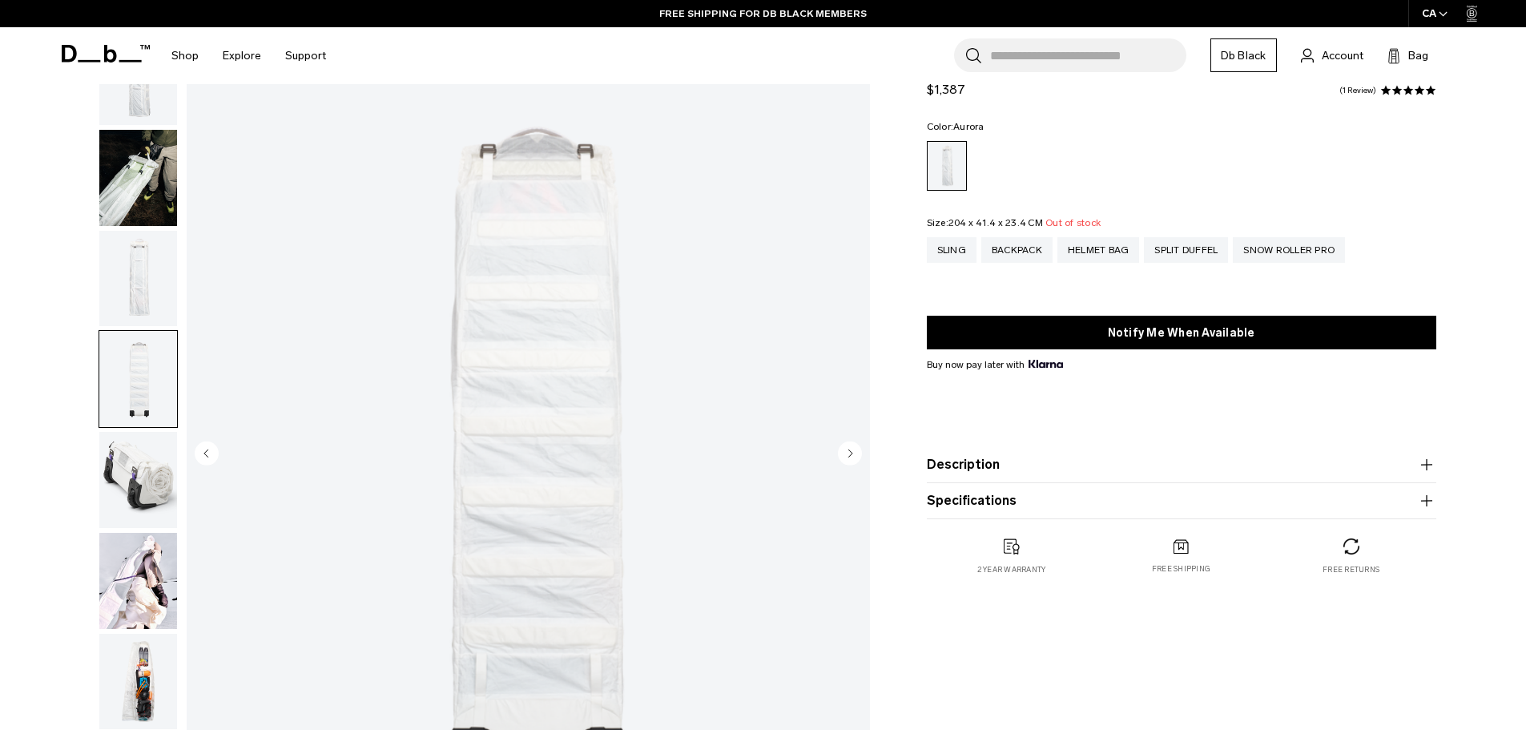
click at [850, 453] on icon "Next slide" at bounding box center [850, 452] width 4 height 7
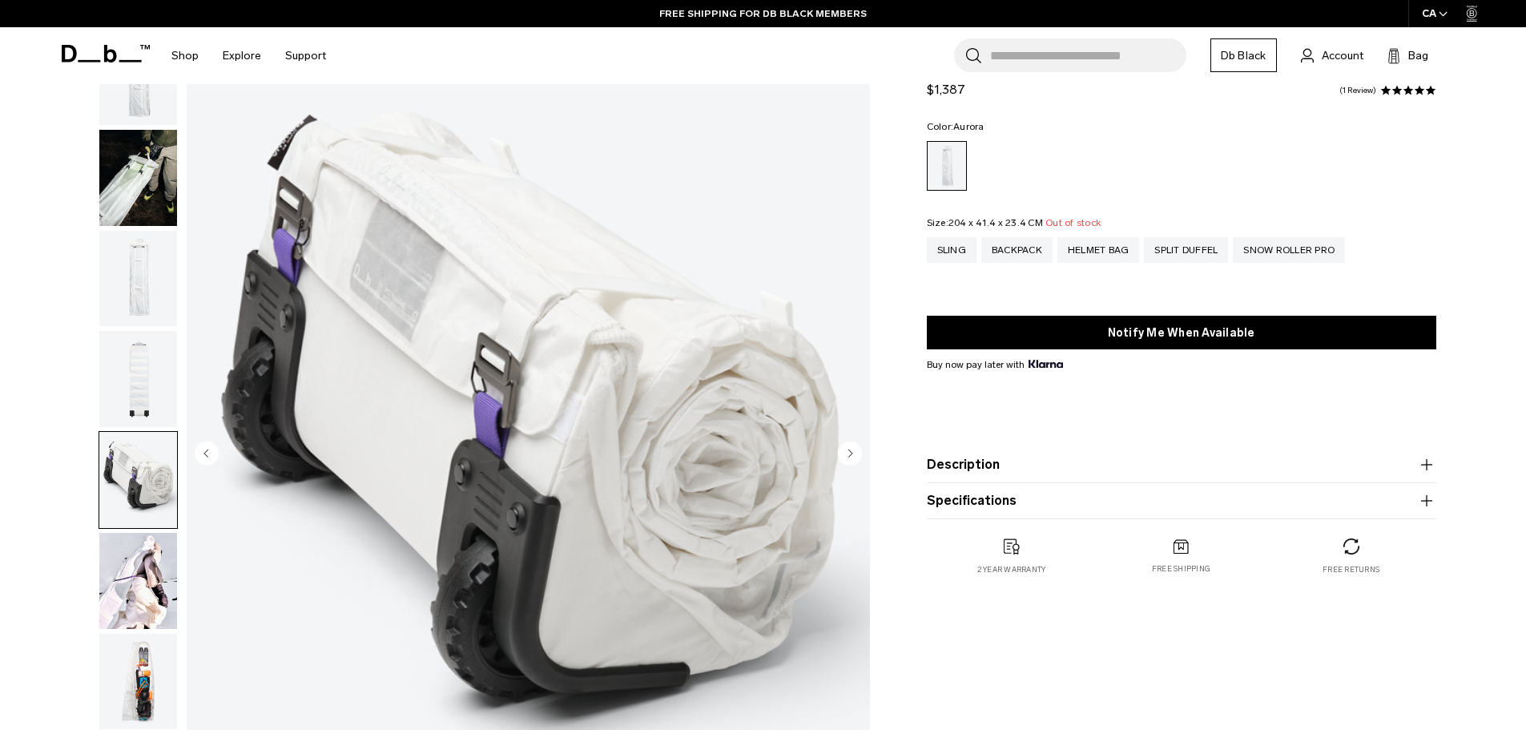
click at [850, 453] on icon "Next slide" at bounding box center [850, 452] width 4 height 7
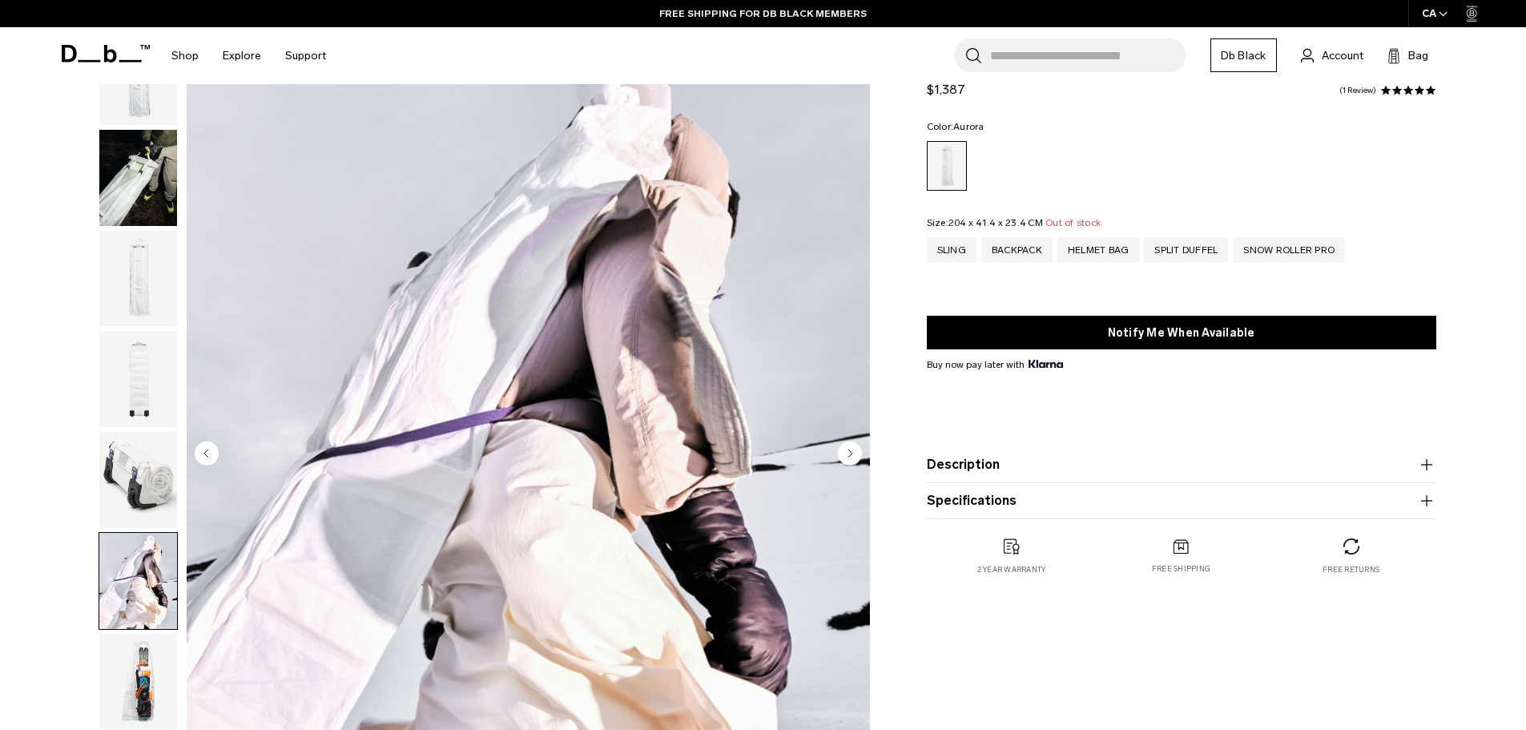
click at [850, 453] on icon "Next slide" at bounding box center [850, 452] width 4 height 7
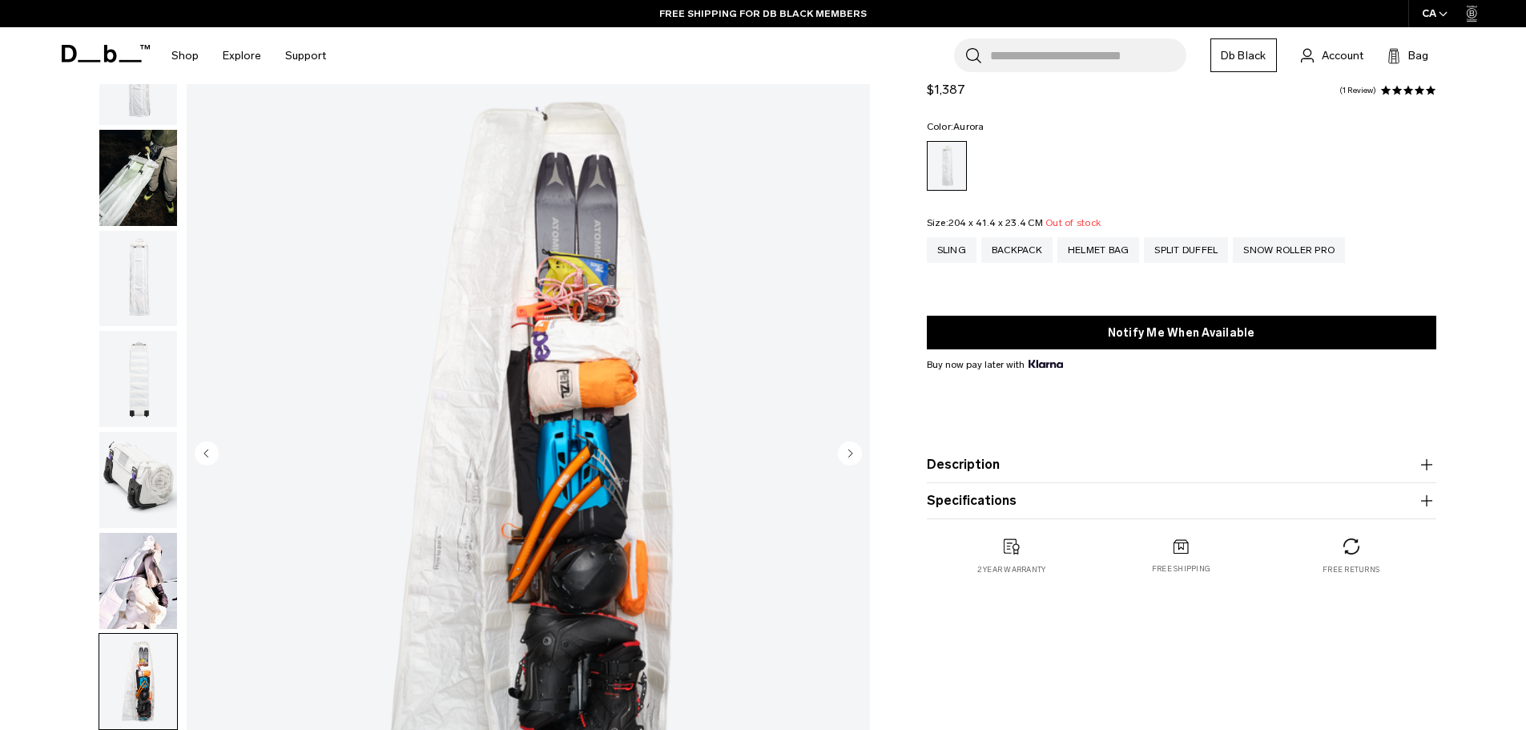
click at [850, 453] on icon "Next slide" at bounding box center [850, 452] width 4 height 7
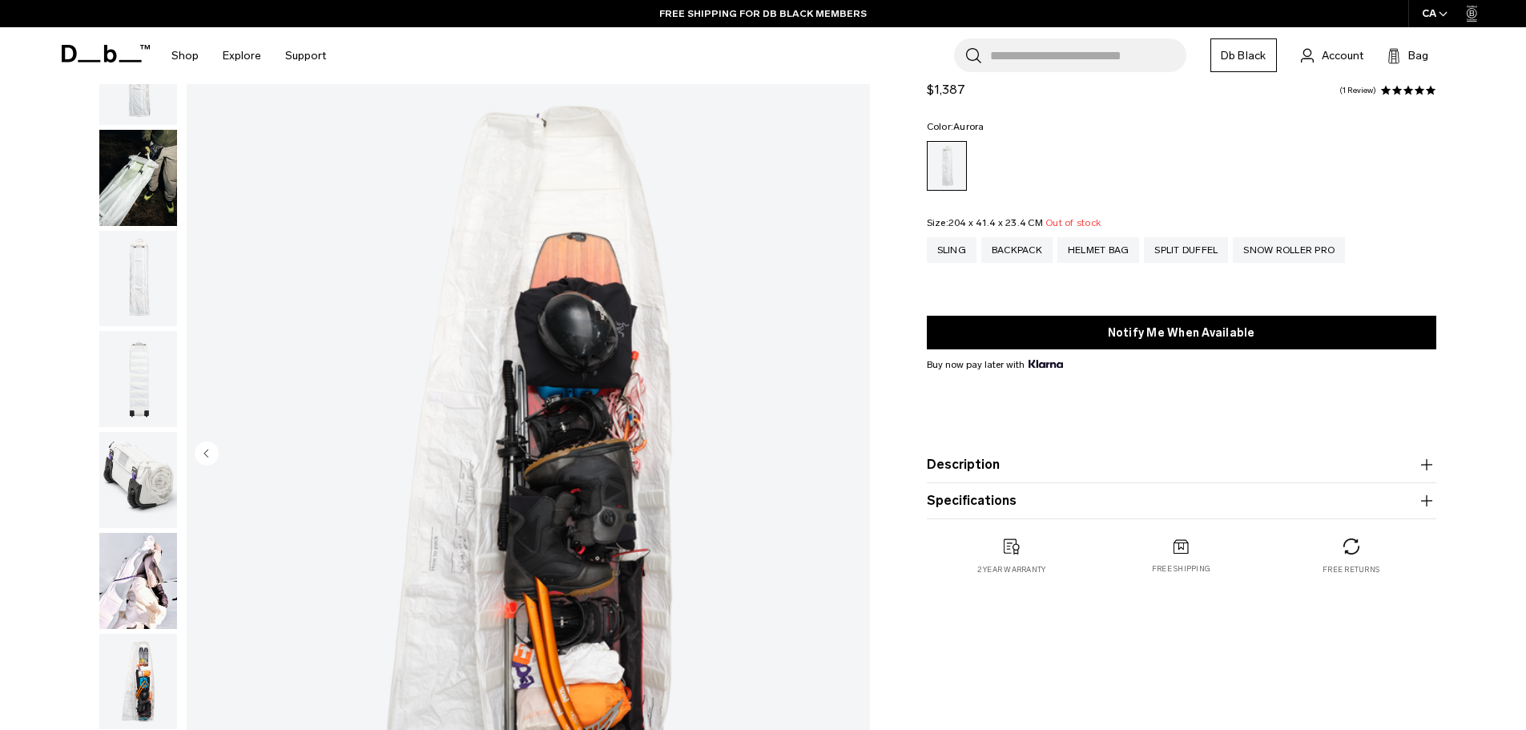
click at [850, 453] on img "8 / 8" at bounding box center [528, 454] width 683 height 853
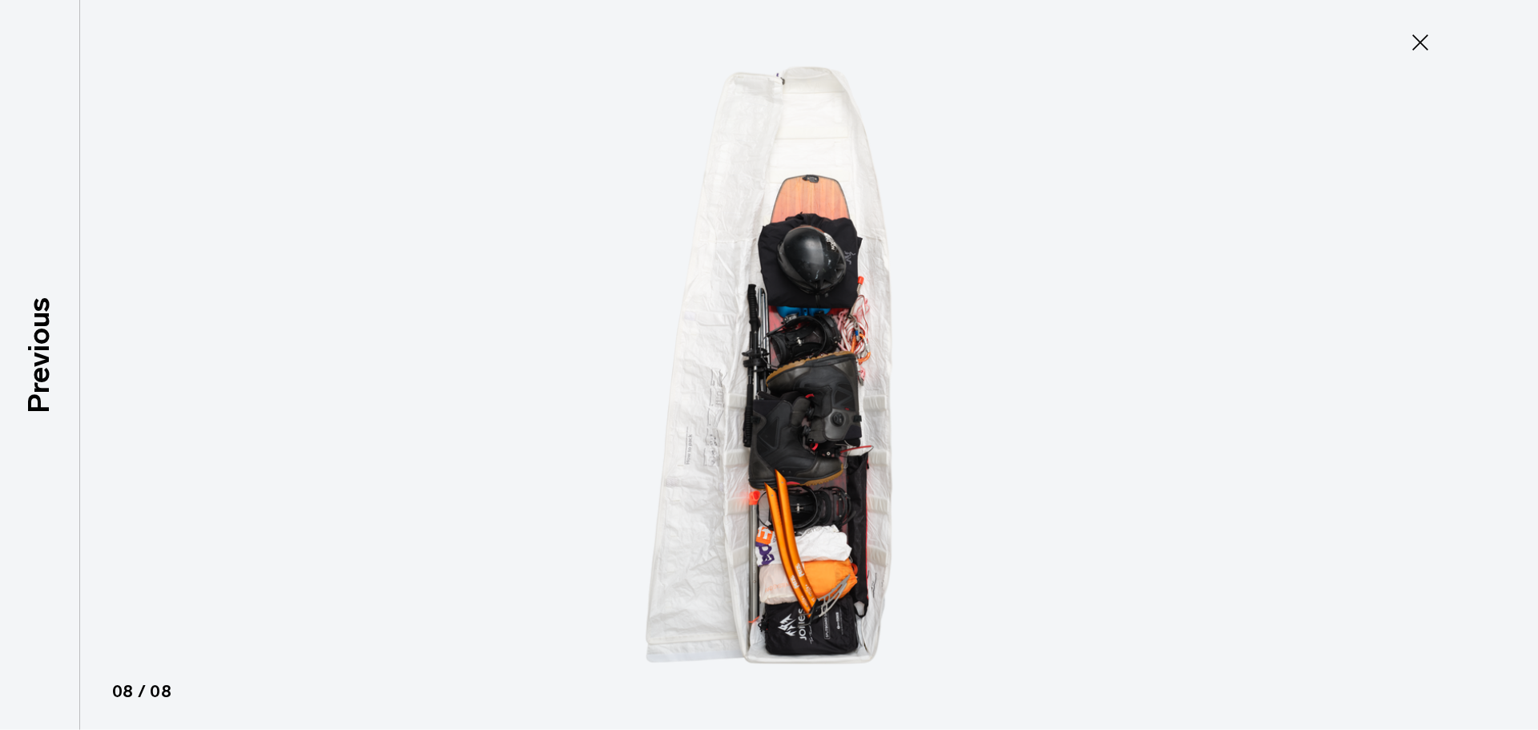
click at [1418, 42] on icon at bounding box center [1421, 43] width 26 height 26
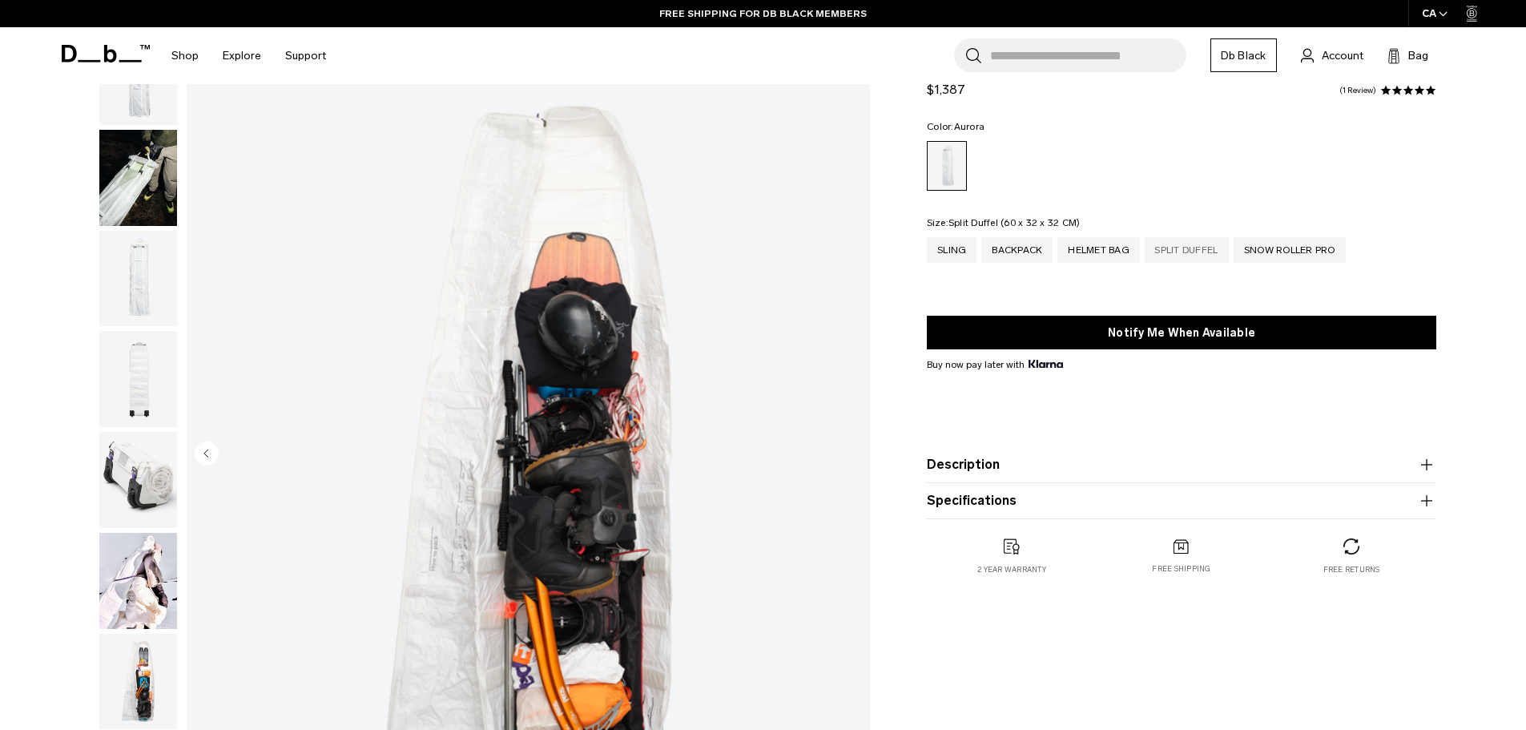
click at [1196, 251] on div "Split Duffel" at bounding box center [1186, 250] width 84 height 26
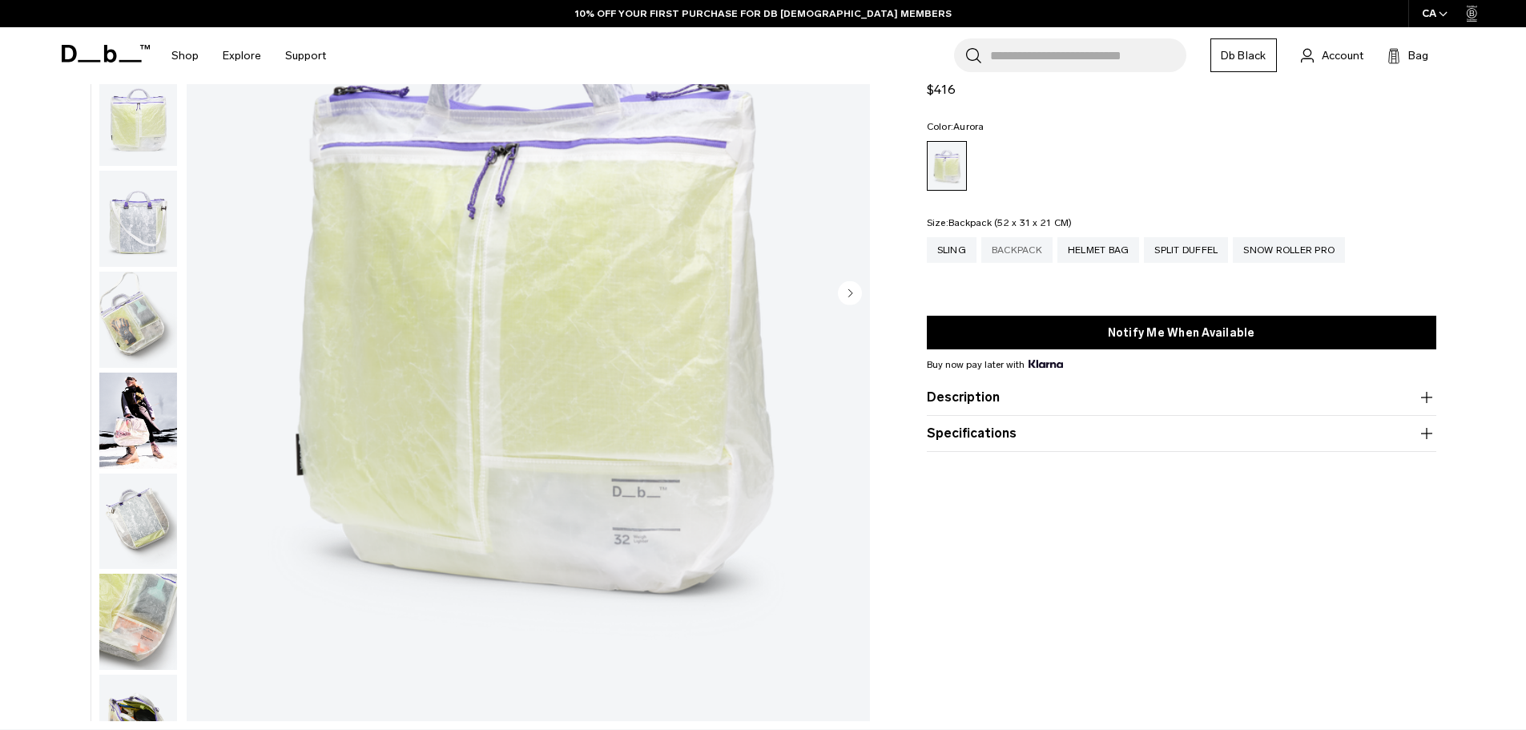
click at [1024, 246] on div "Backpack" at bounding box center [1016, 250] width 71 height 26
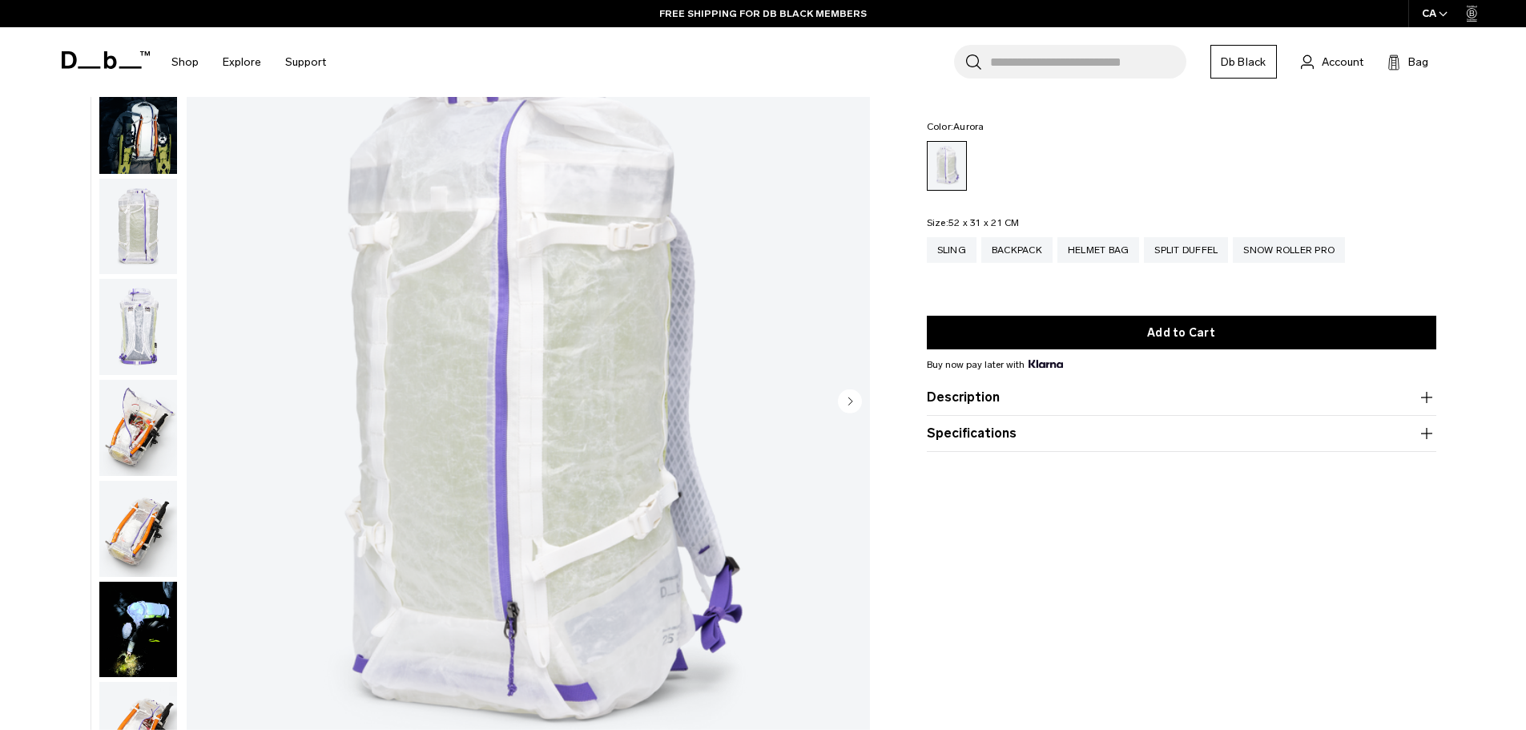
scroll to position [81, 0]
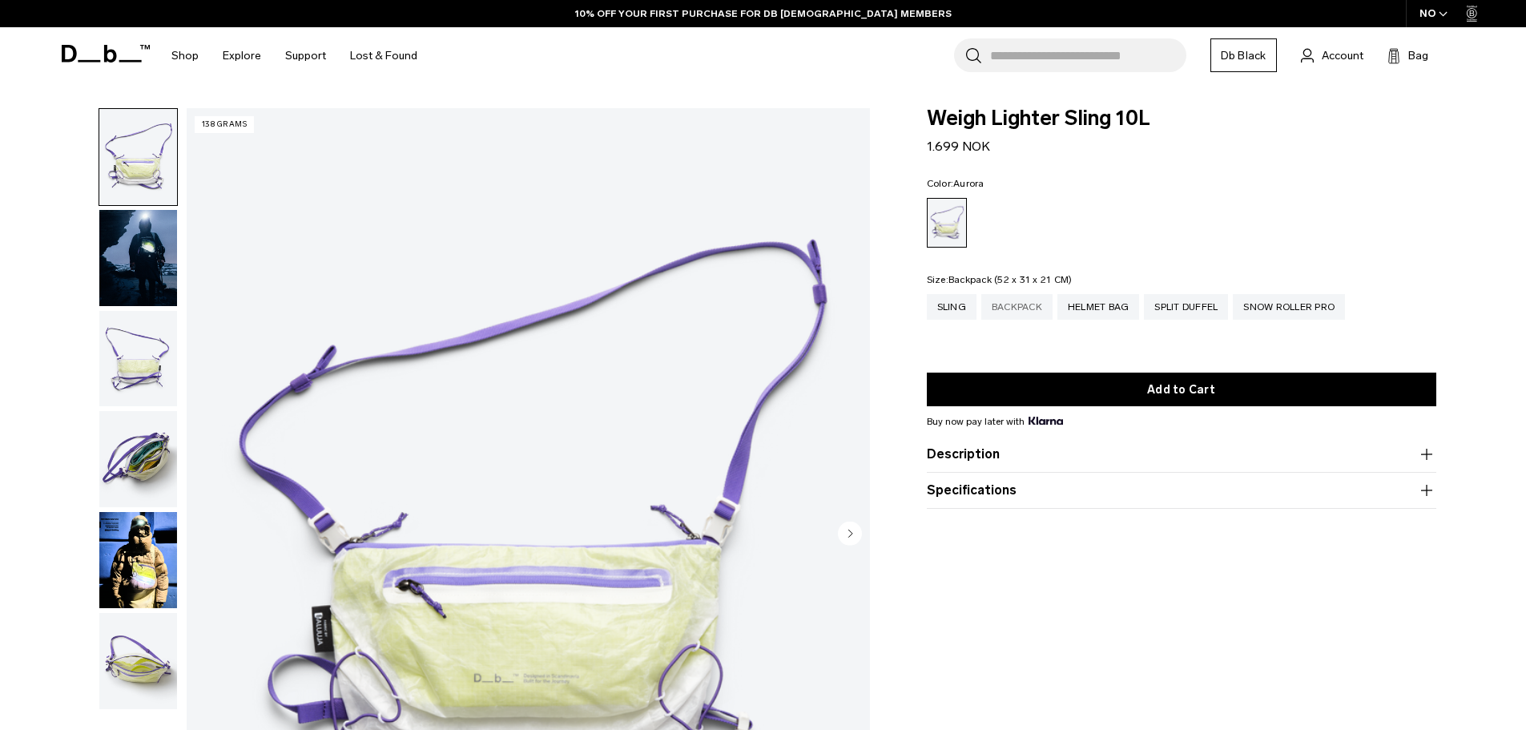
click at [1005, 304] on div "Backpack" at bounding box center [1016, 307] width 71 height 26
